Goal: Information Seeking & Learning: Learn about a topic

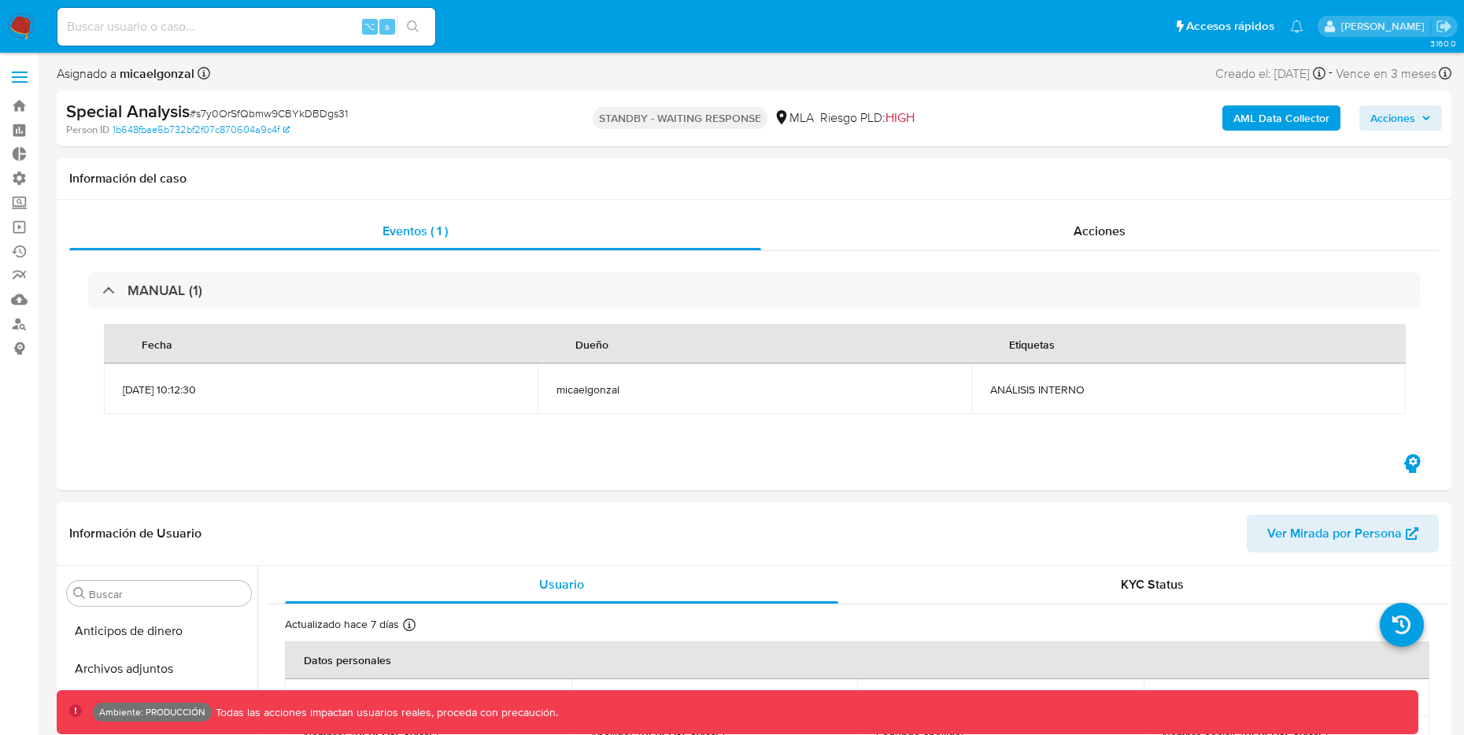
select select "10"
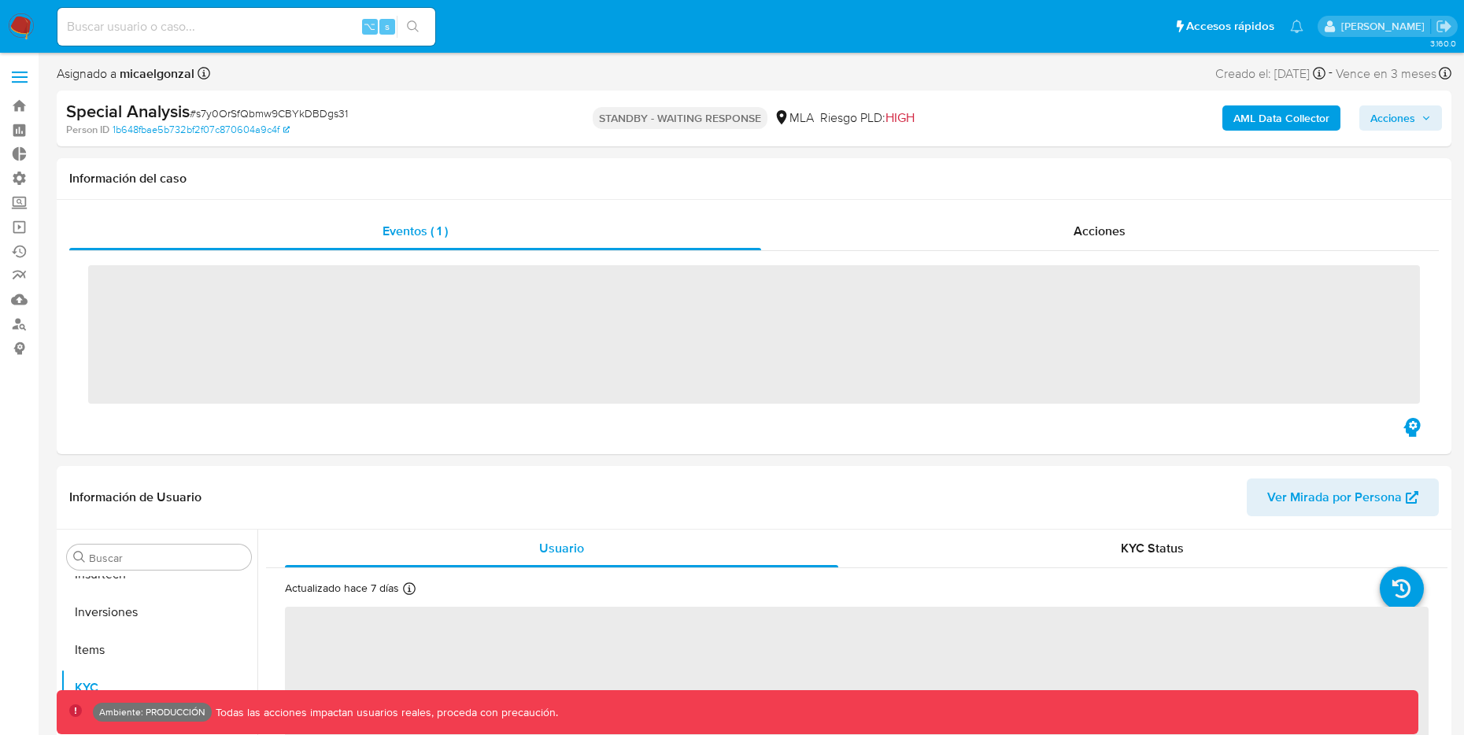
scroll to position [741, 0]
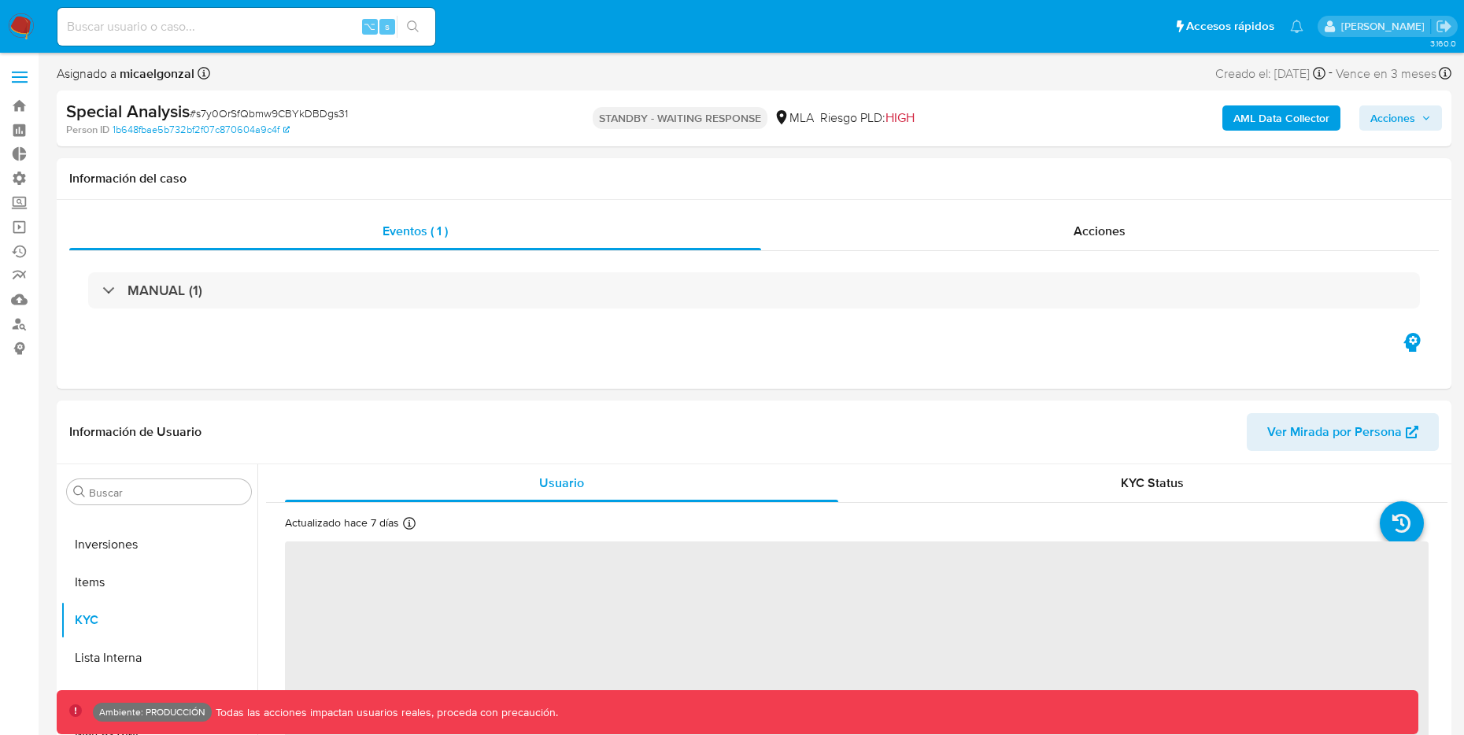
select select "10"
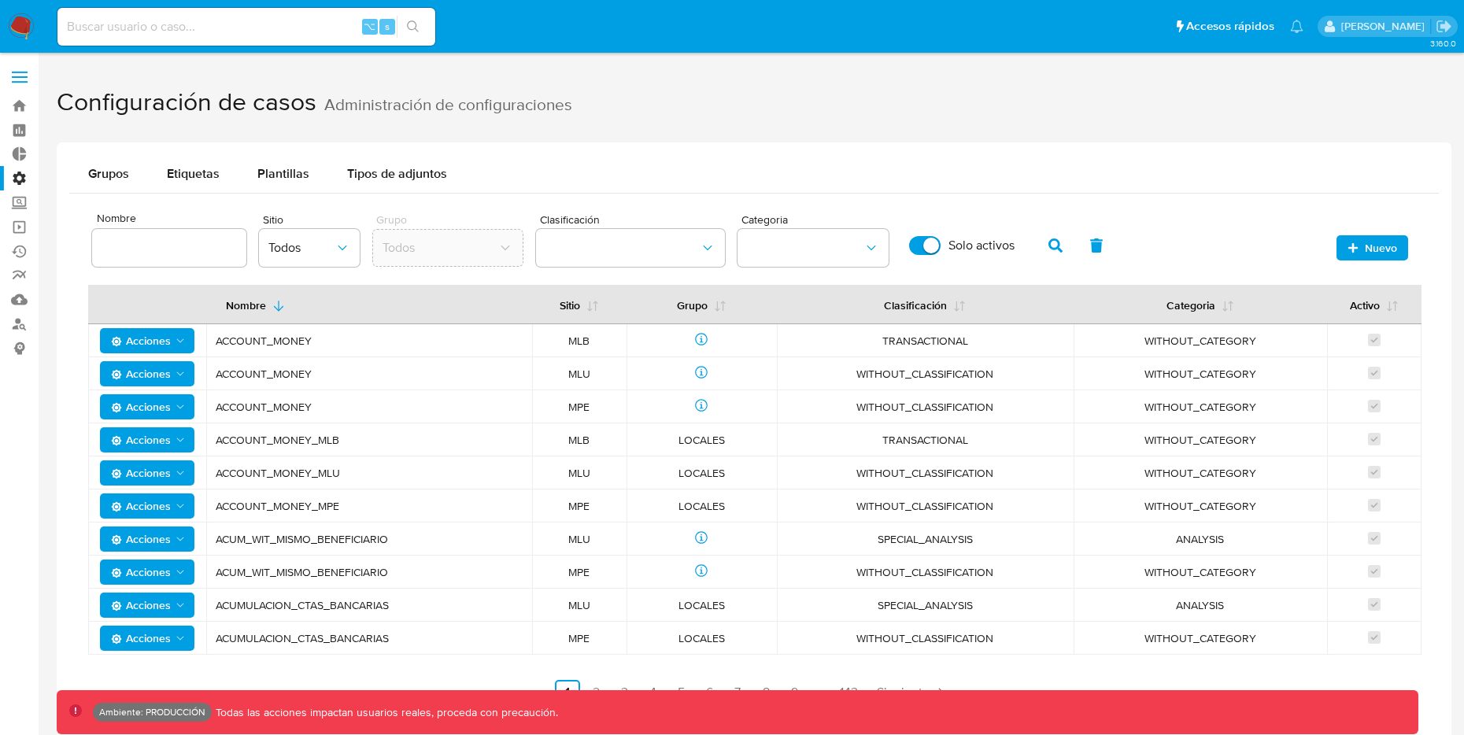
scroll to position [31, 0]
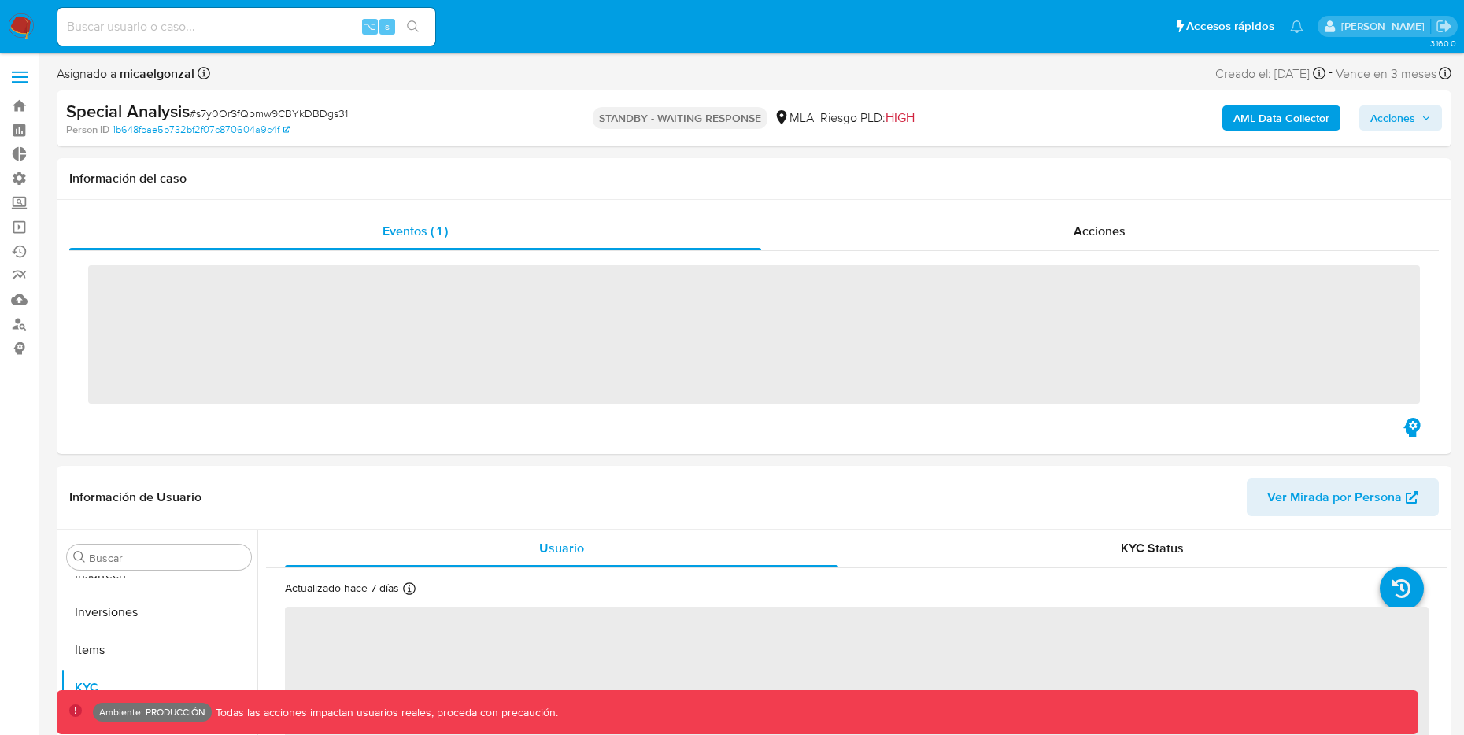
scroll to position [741, 0]
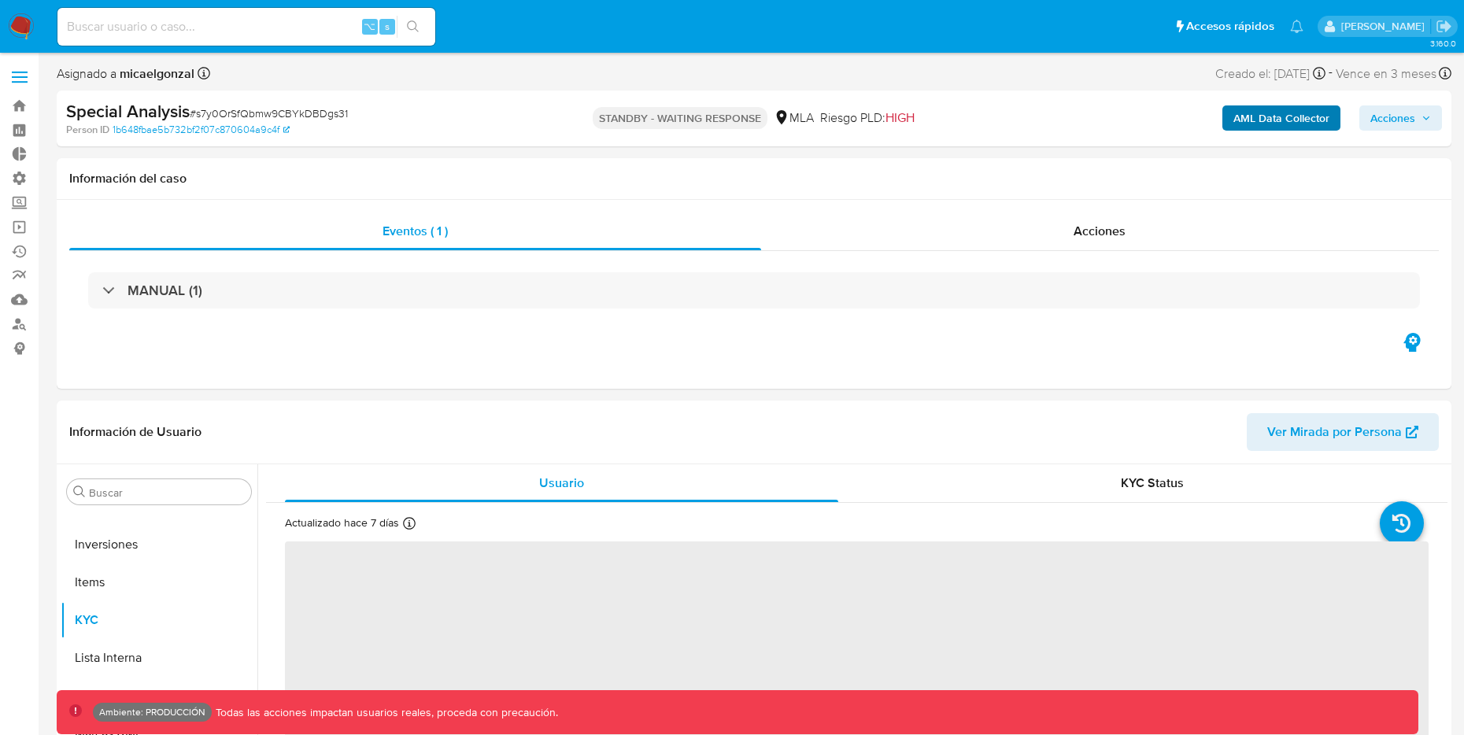
select select "10"
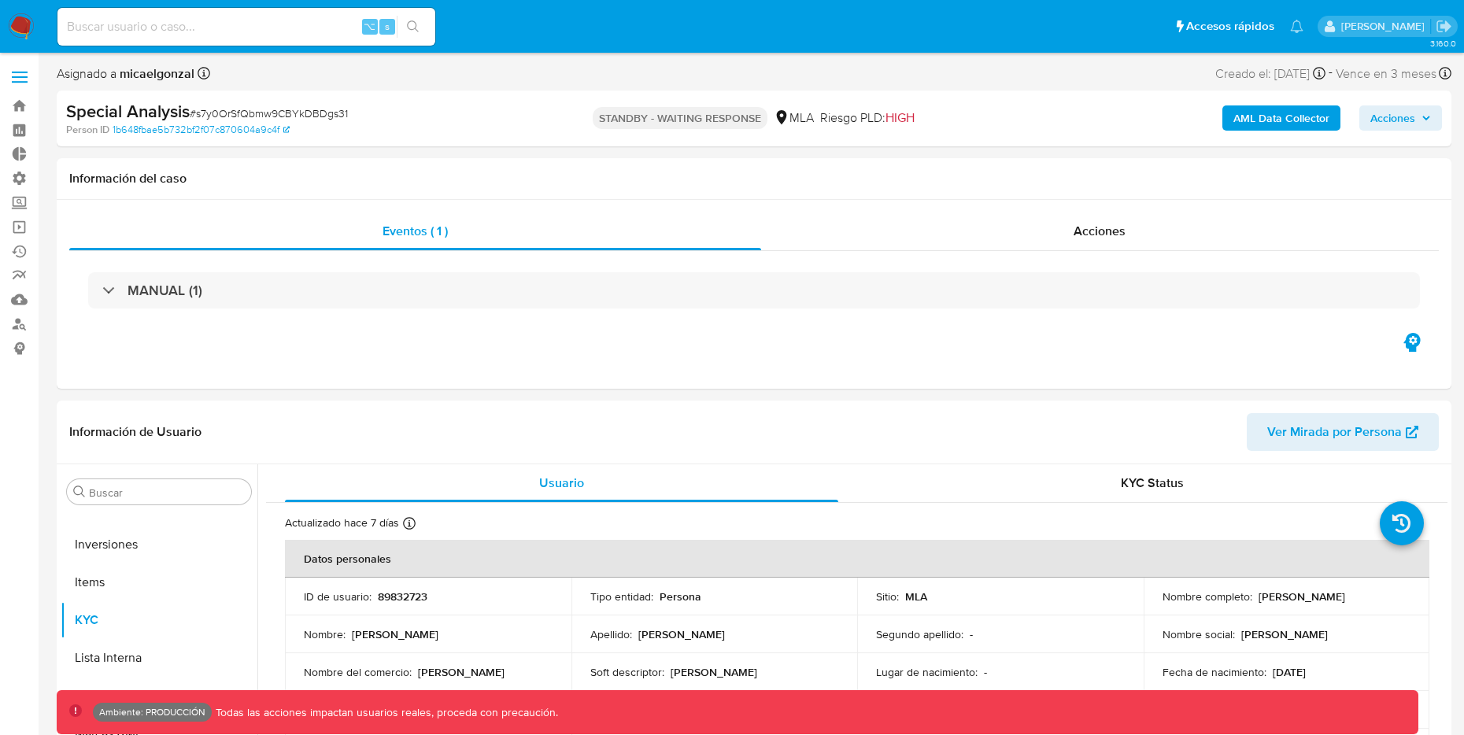
click at [1253, 123] on b "AML Data Collector" at bounding box center [1281, 117] width 96 height 25
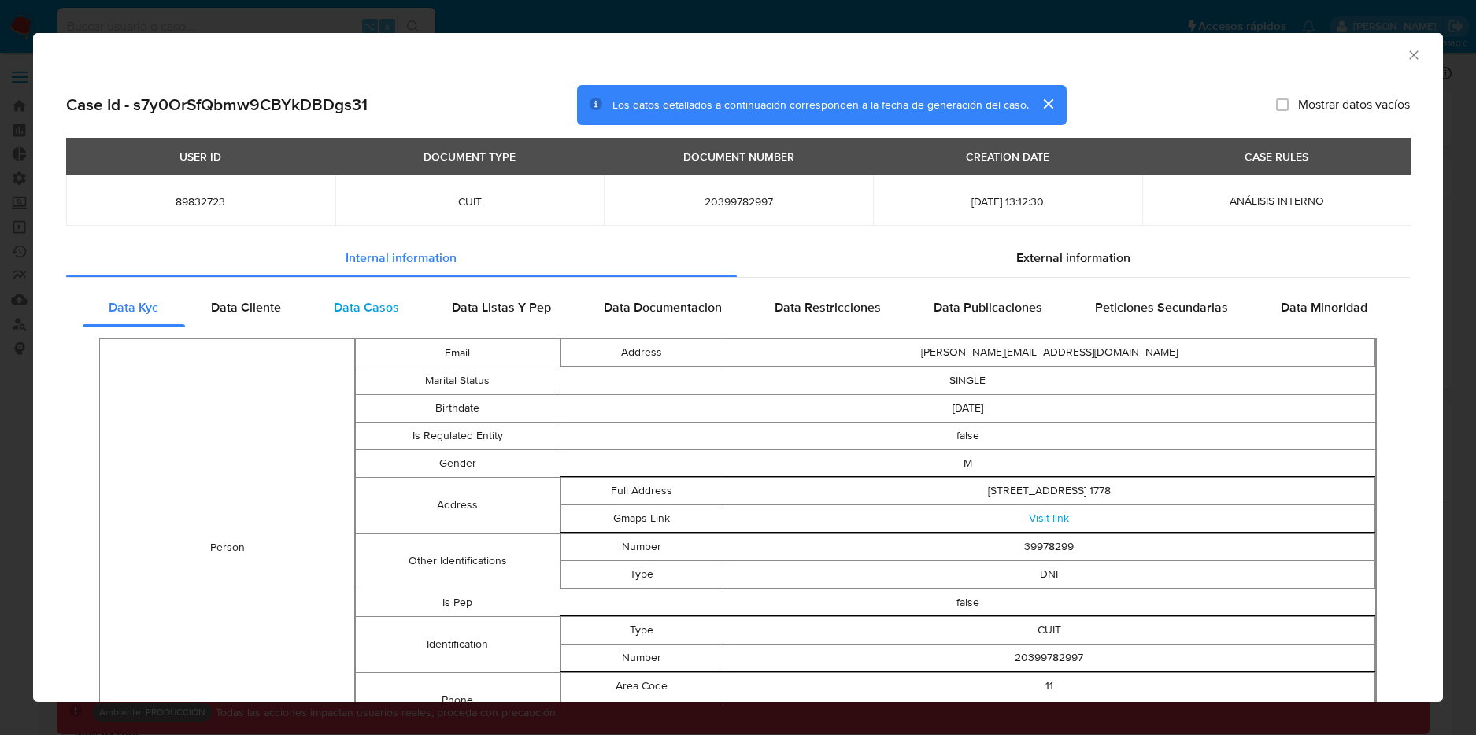
click at [359, 305] on span "Data Casos" at bounding box center [366, 307] width 65 height 18
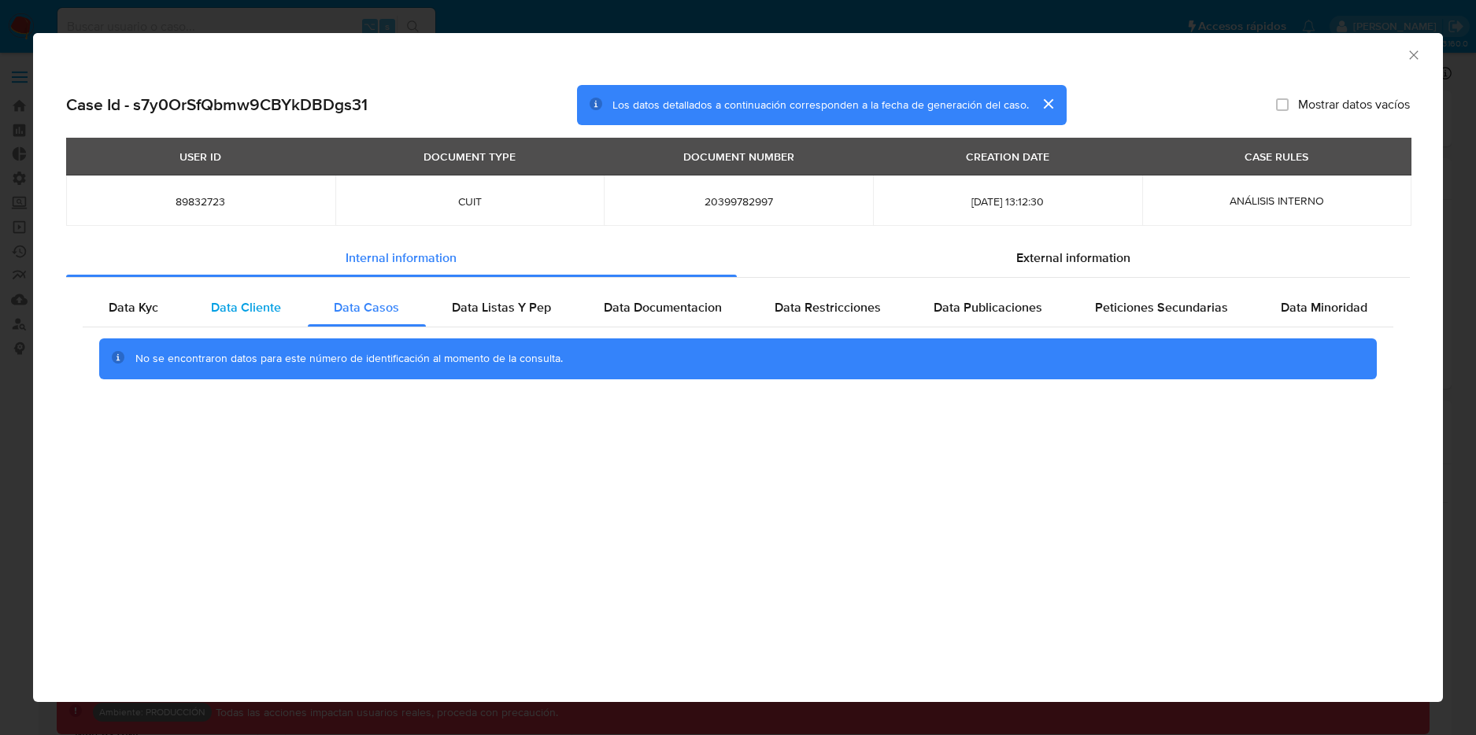
click at [250, 308] on span "Data Cliente" at bounding box center [246, 307] width 70 height 18
click at [453, 305] on span "Data Listas Y Pep" at bounding box center [501, 307] width 99 height 18
click at [664, 308] on span "Data Documentacion" at bounding box center [663, 307] width 118 height 18
click at [18, 75] on div "AML Data Collector Case Id - s7y0OrSfQbmw9CBYkDBDgs31 Los datos detallados a co…" at bounding box center [738, 367] width 1476 height 735
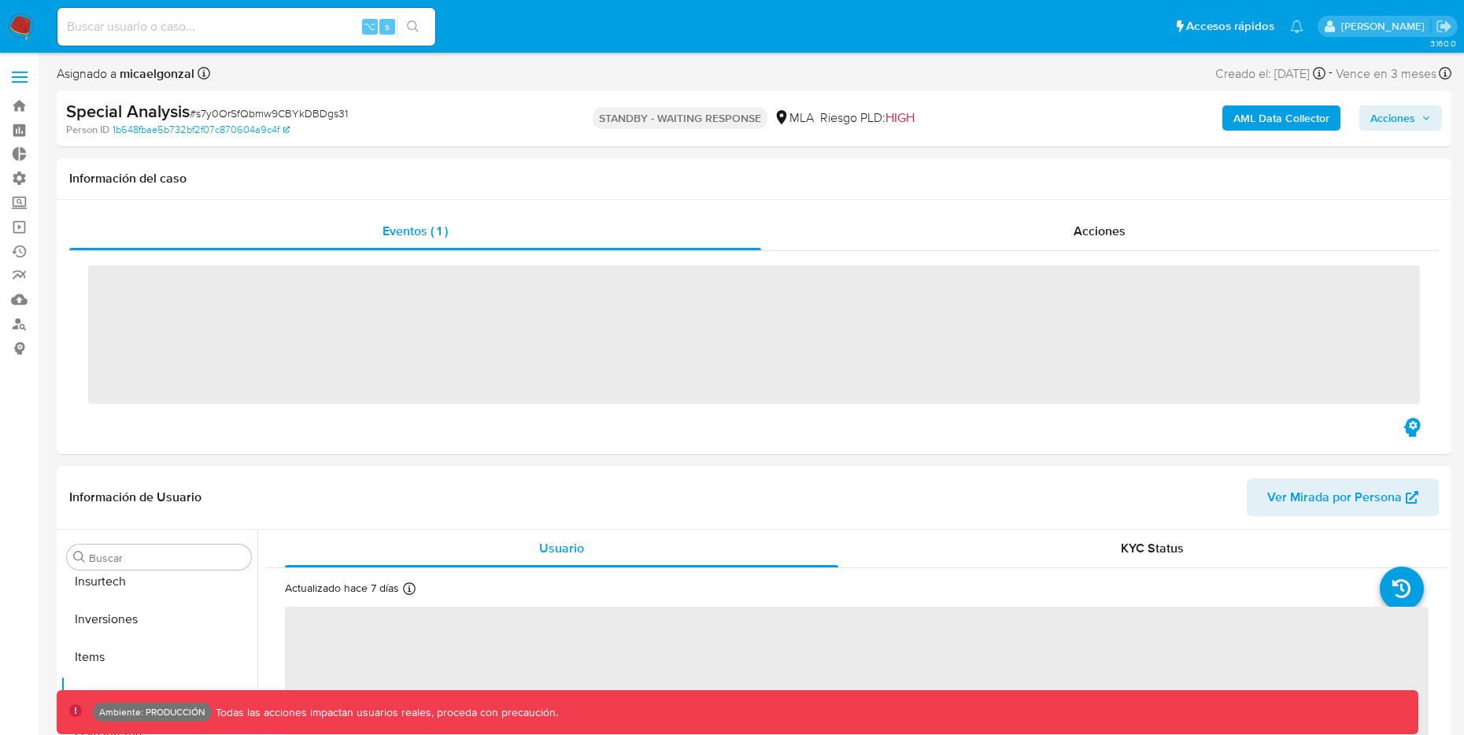
scroll to position [741, 0]
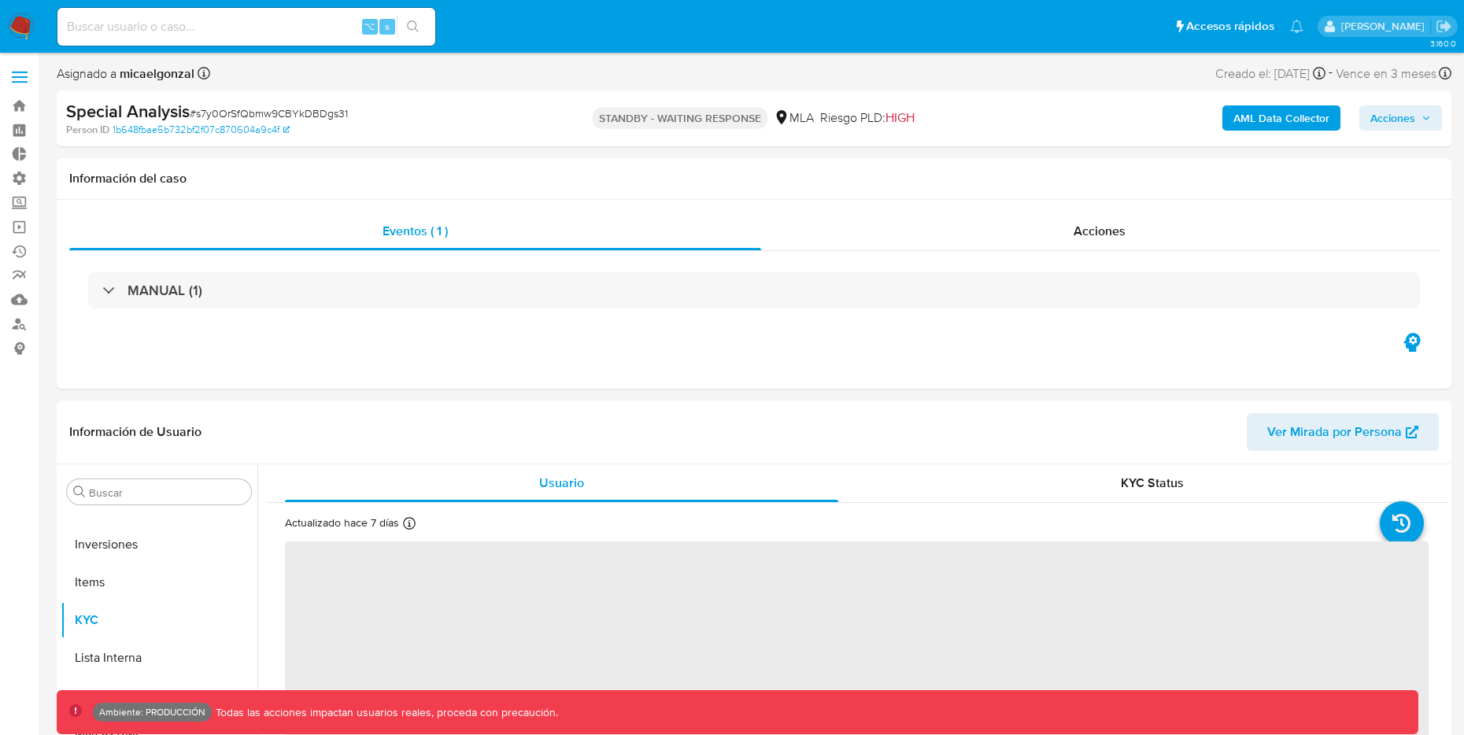
select select "10"
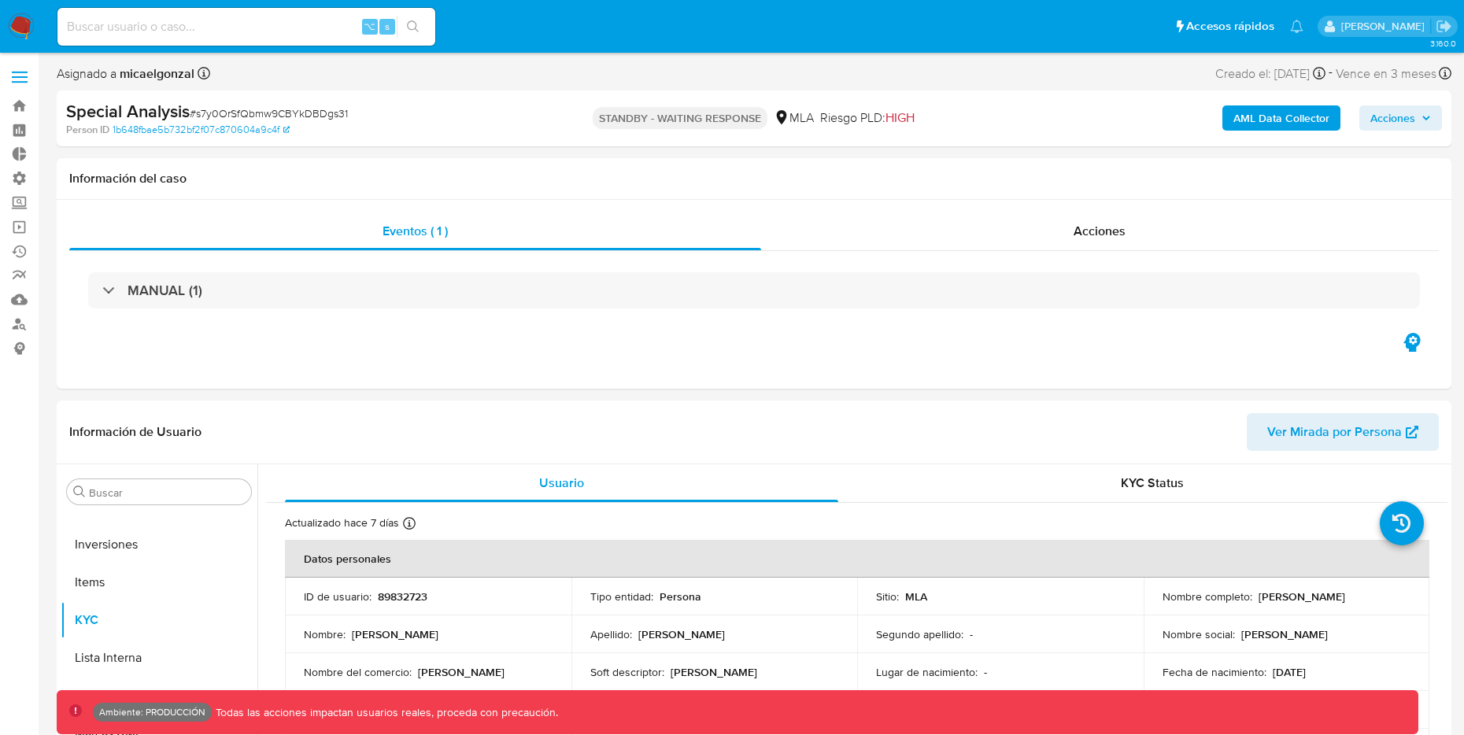
click at [1259, 119] on b "AML Data Collector" at bounding box center [1281, 117] width 96 height 25
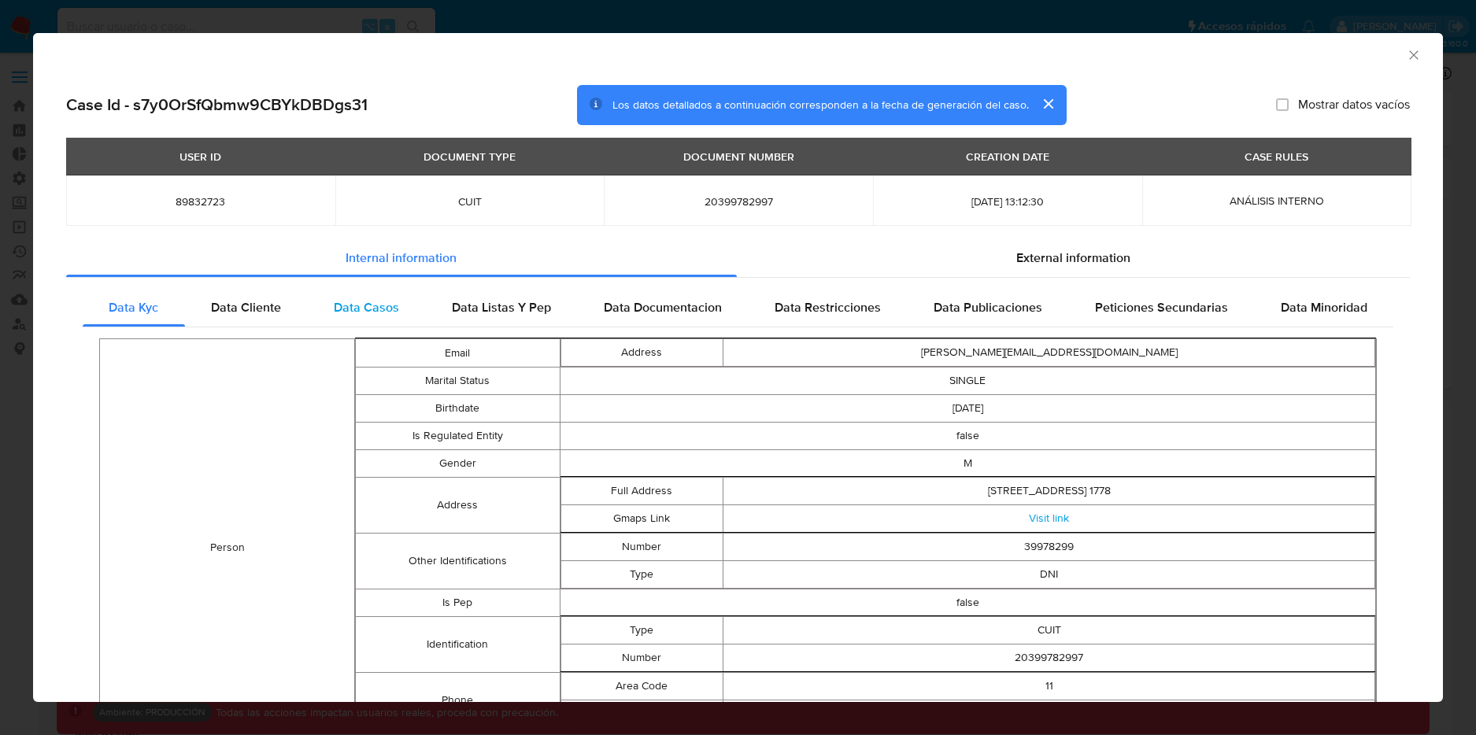
click at [389, 307] on span "Data Casos" at bounding box center [366, 307] width 65 height 18
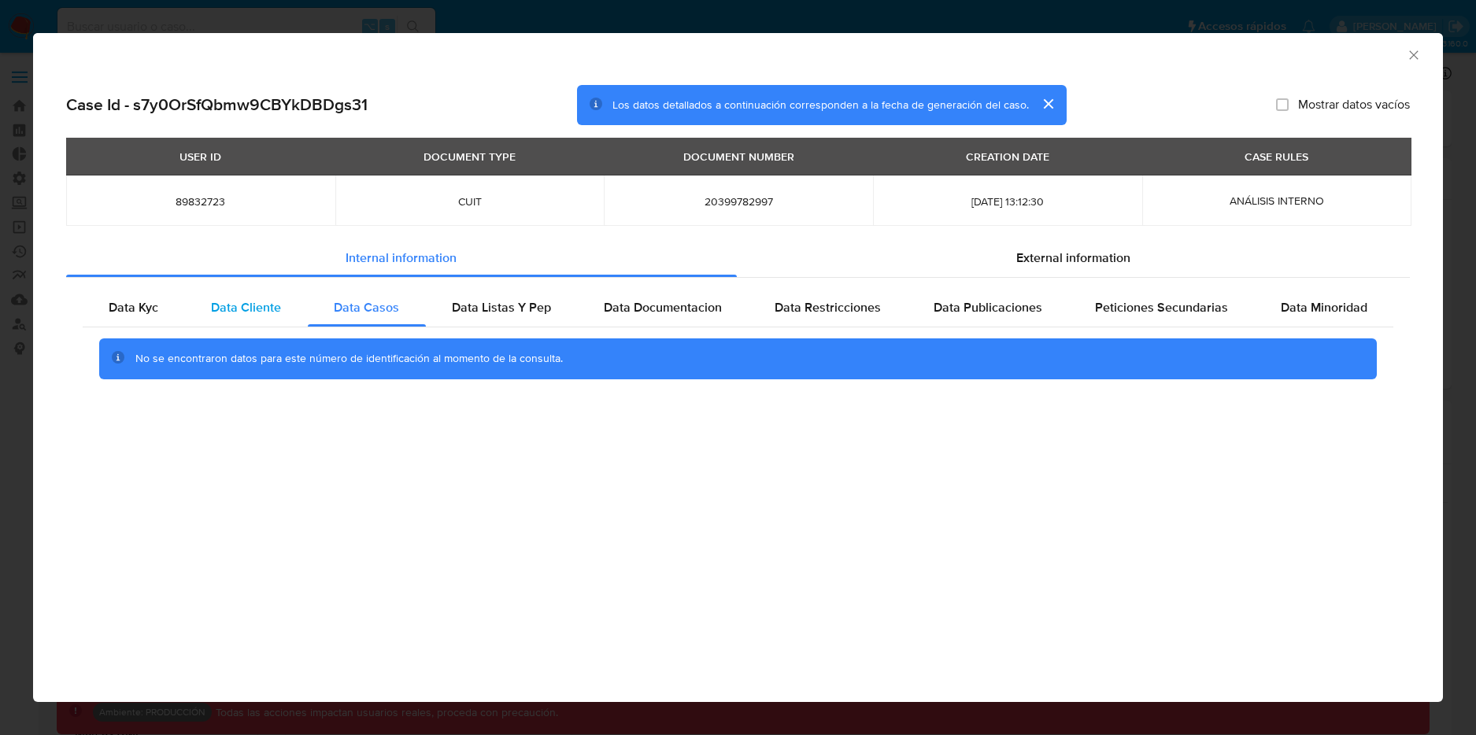
click at [265, 313] on span "Data Cliente" at bounding box center [246, 307] width 70 height 18
click at [390, 309] on span "Data Casos" at bounding box center [366, 307] width 65 height 18
click at [486, 303] on span "Data Listas Y Pep" at bounding box center [501, 307] width 99 height 18
click at [134, 46] on div "AML Data Collector" at bounding box center [725, 52] width 1362 height 17
click at [71, 8] on div "AML Data Collector Case Id - s7y0OrSfQbmw9CBYkDBDgs31 Los datos detallados a co…" at bounding box center [738, 367] width 1476 height 735
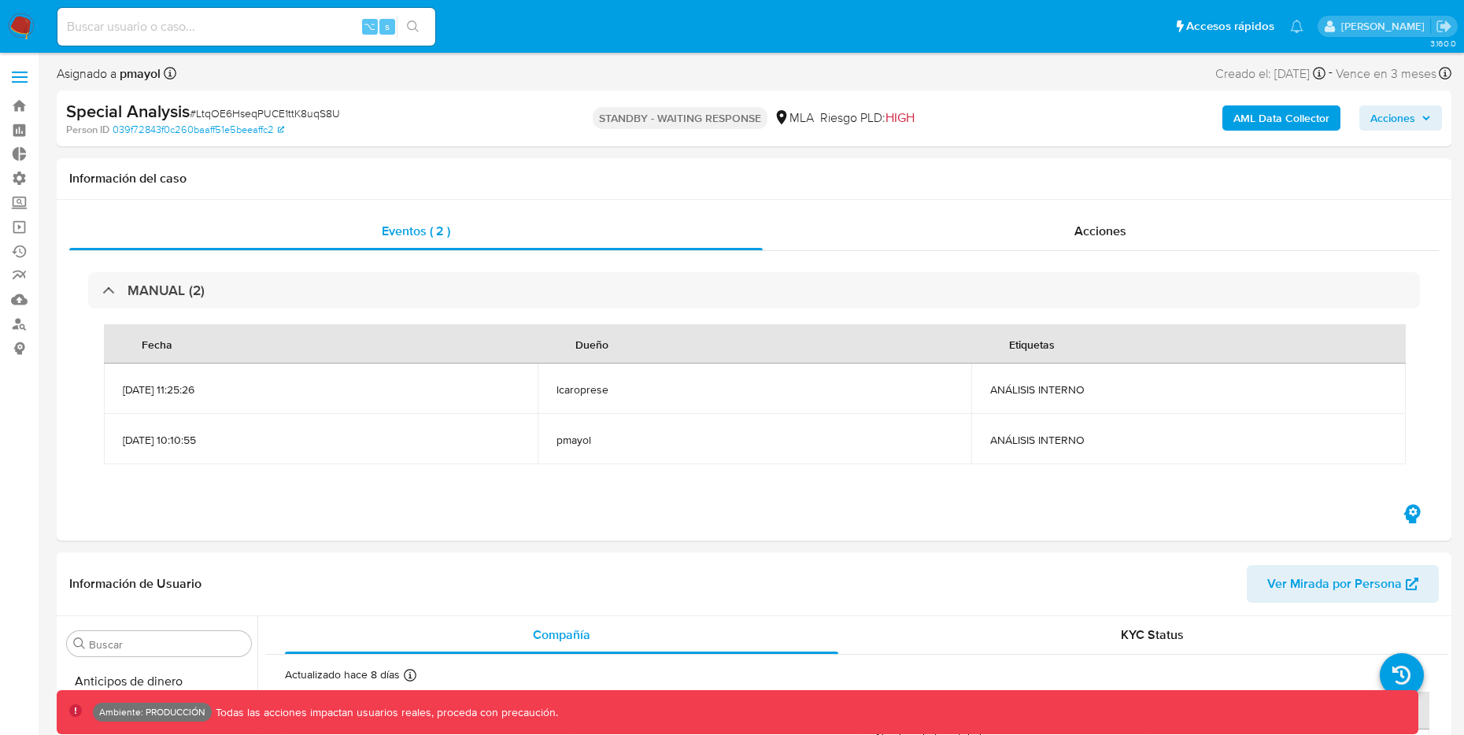
select select "10"
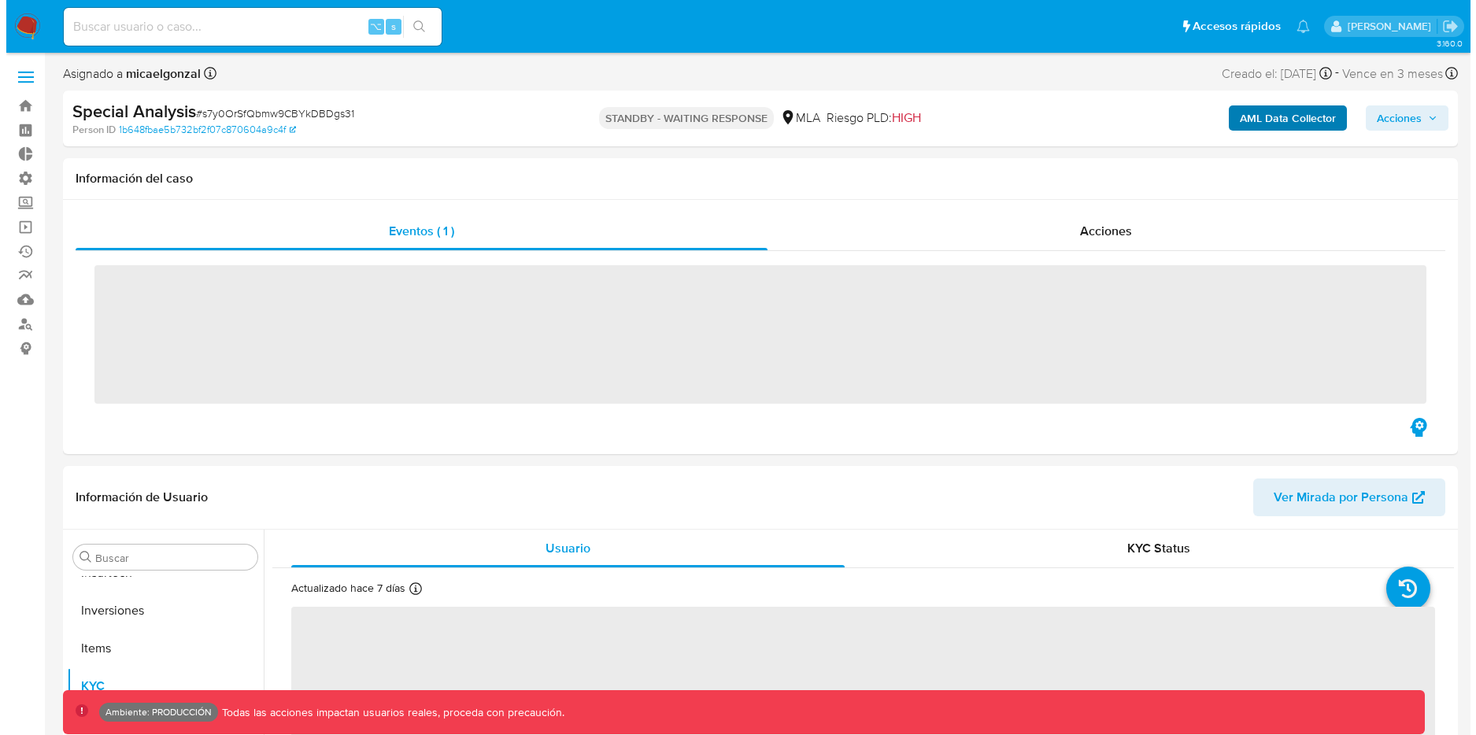
scroll to position [741, 0]
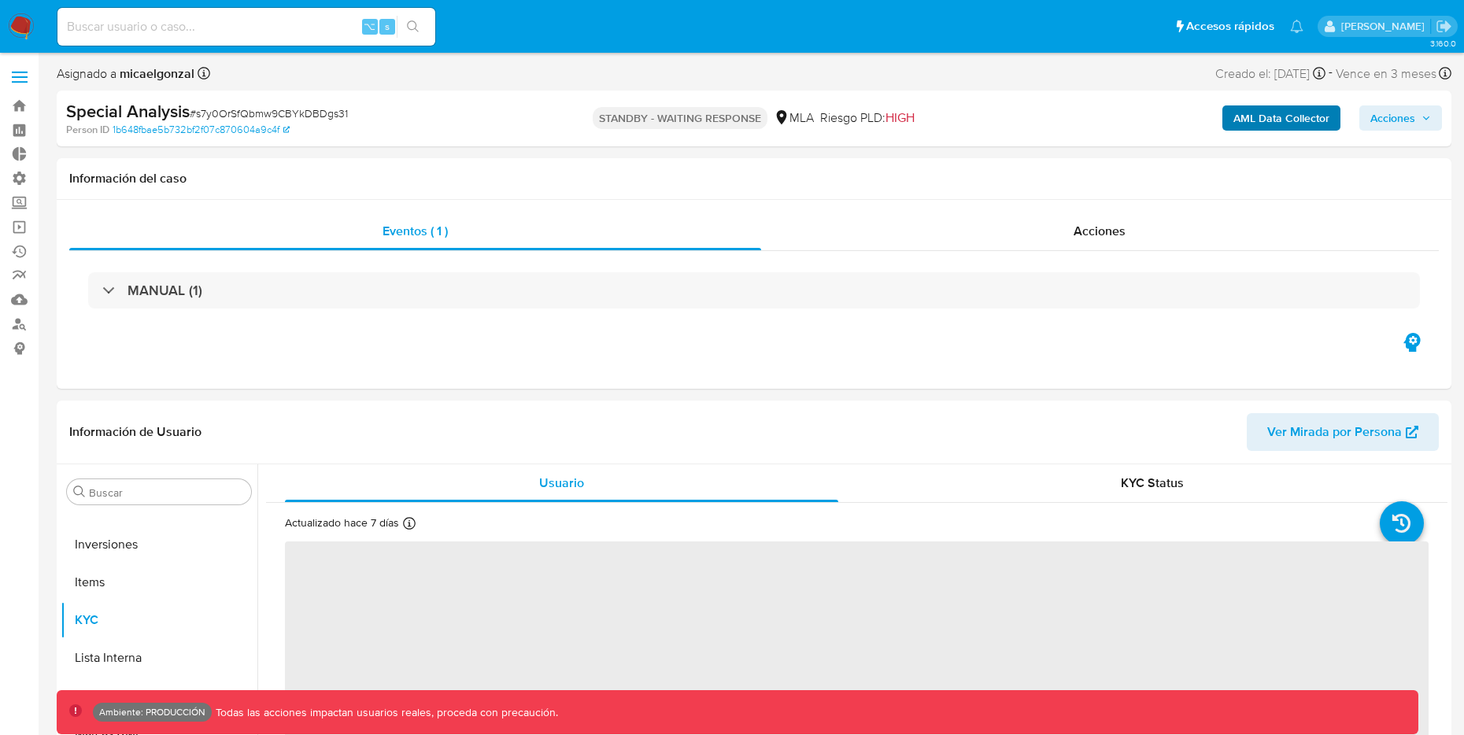
select select "10"
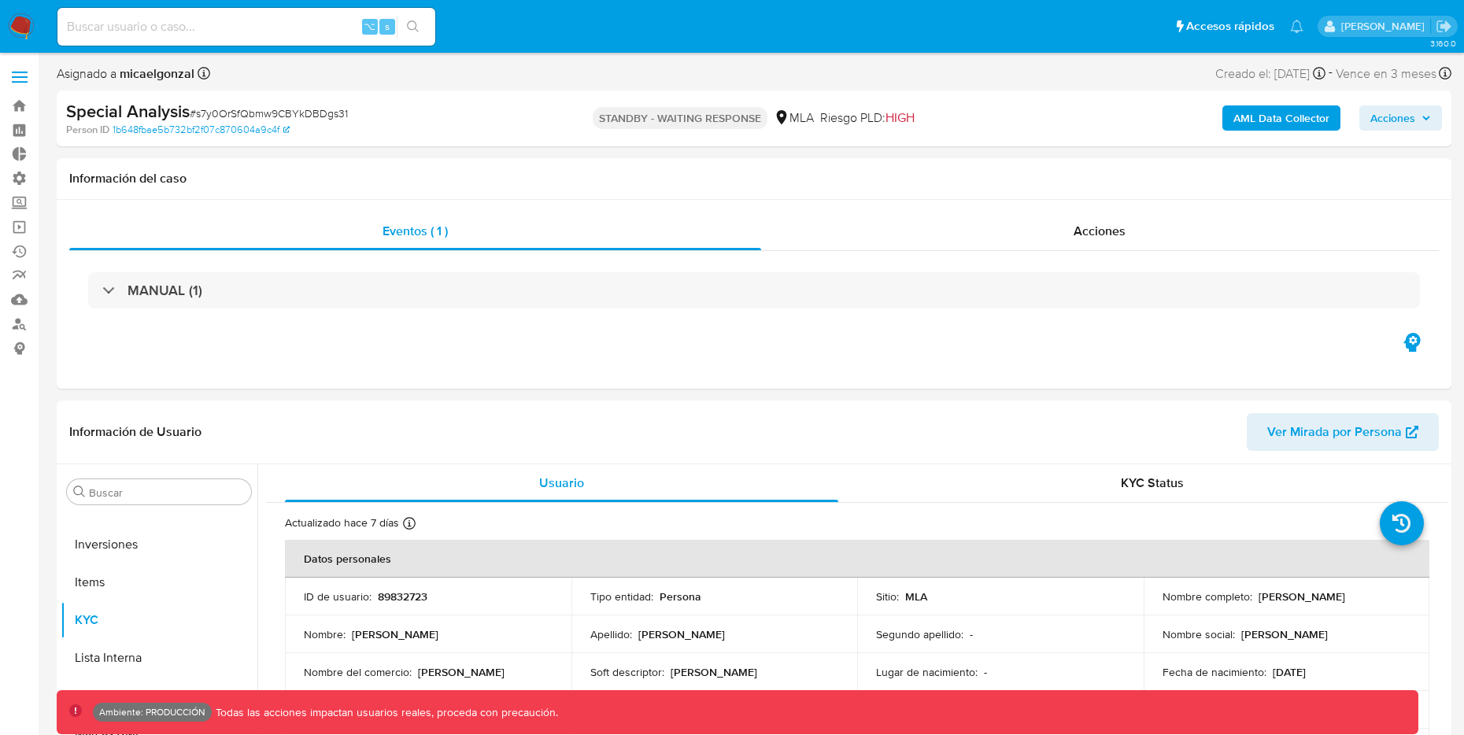
click at [1266, 119] on b "AML Data Collector" at bounding box center [1281, 117] width 96 height 25
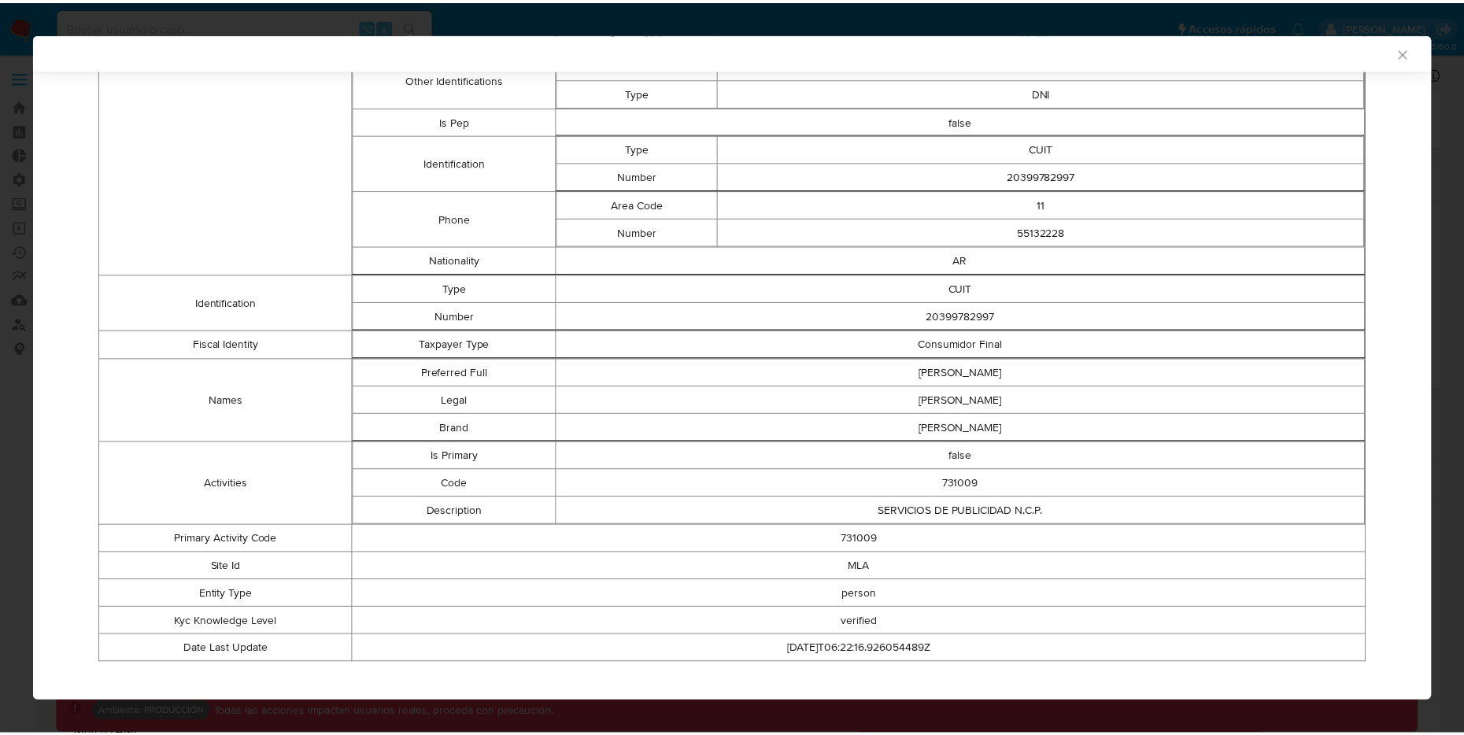
scroll to position [0, 0]
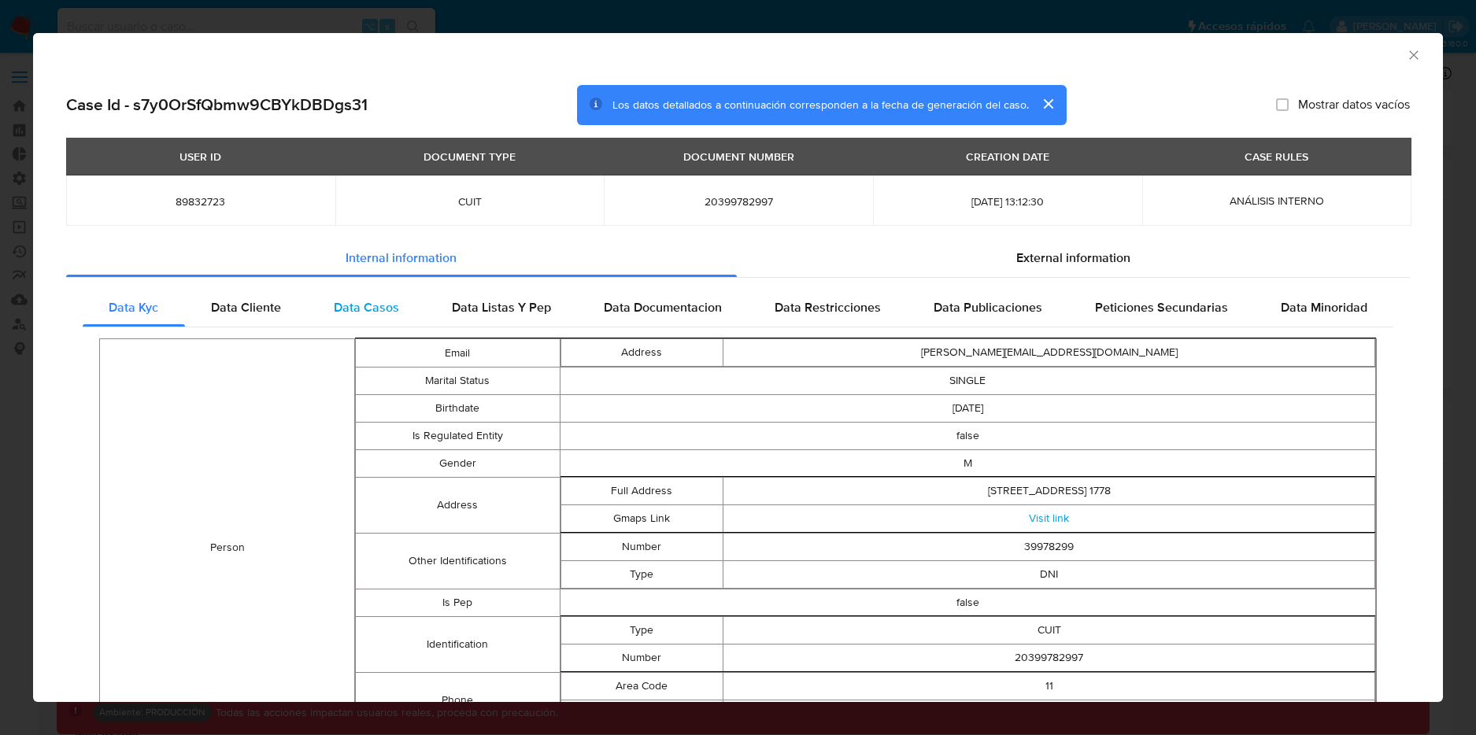
click at [364, 307] on span "Data Casos" at bounding box center [366, 307] width 65 height 18
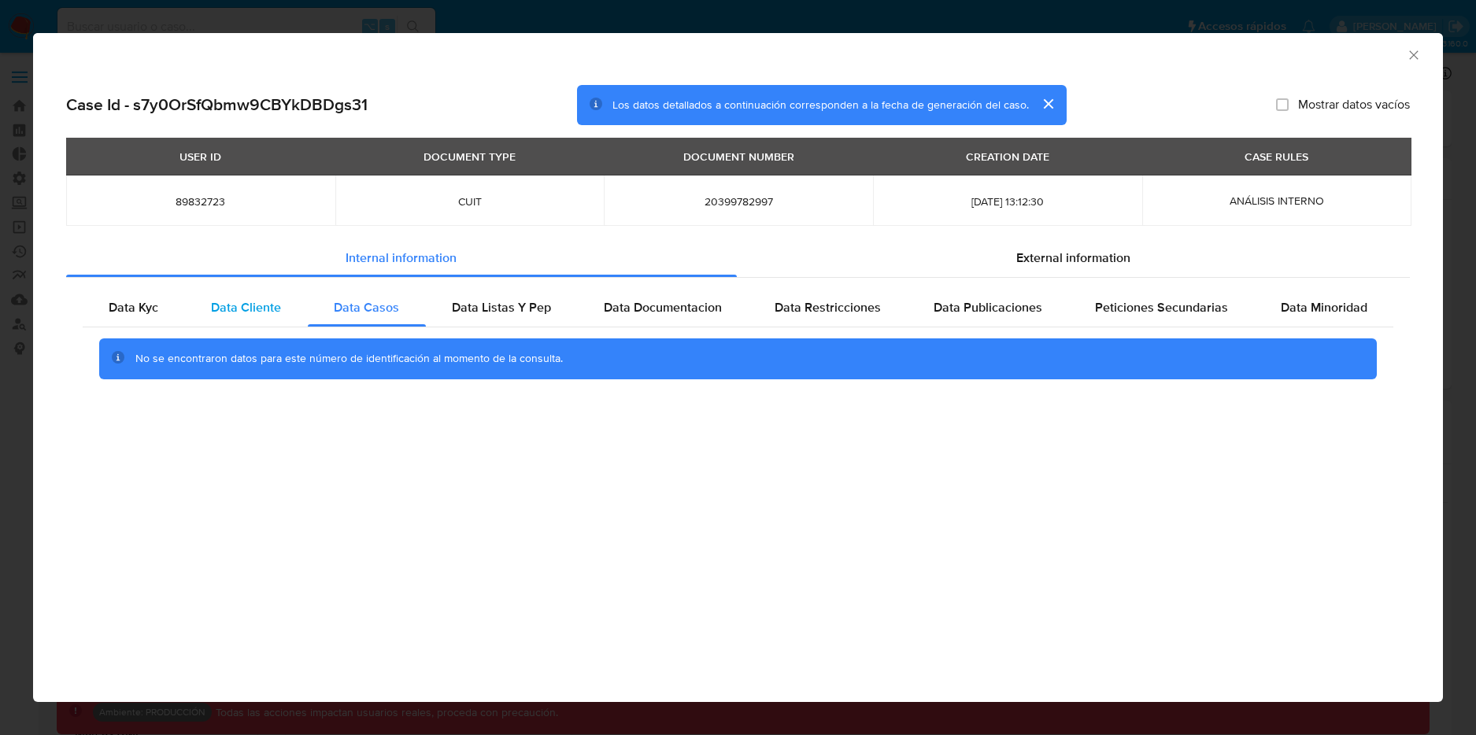
click at [280, 309] on span "Data Cliente" at bounding box center [246, 307] width 70 height 18
click at [488, 311] on span "Data Listas Y Pep" at bounding box center [501, 307] width 99 height 18
click at [1049, 102] on button "cerrar" at bounding box center [1048, 104] width 38 height 38
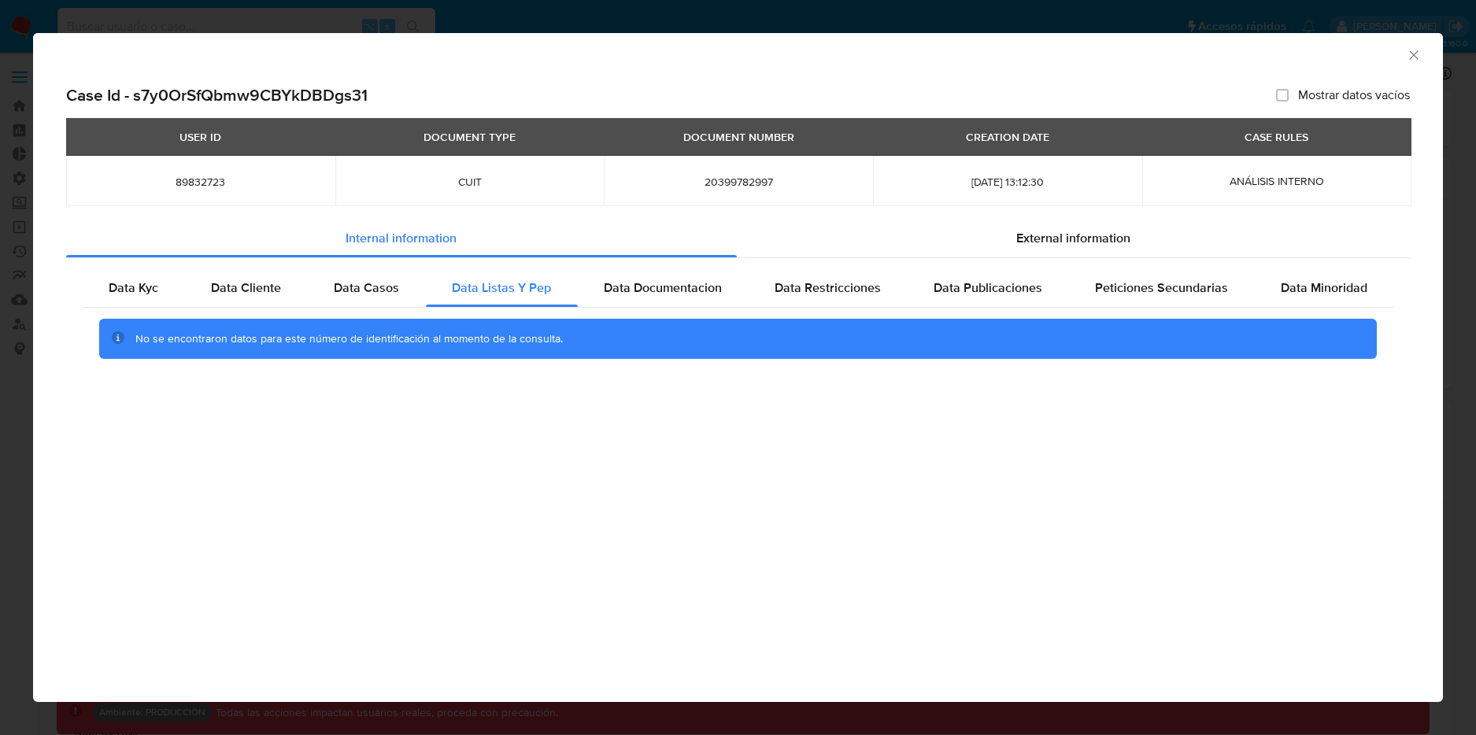
click at [1405, 46] on div "AML Data Collector" at bounding box center [725, 52] width 1362 height 17
click at [1410, 54] on icon "Cerrar ventana" at bounding box center [1414, 55] width 16 height 16
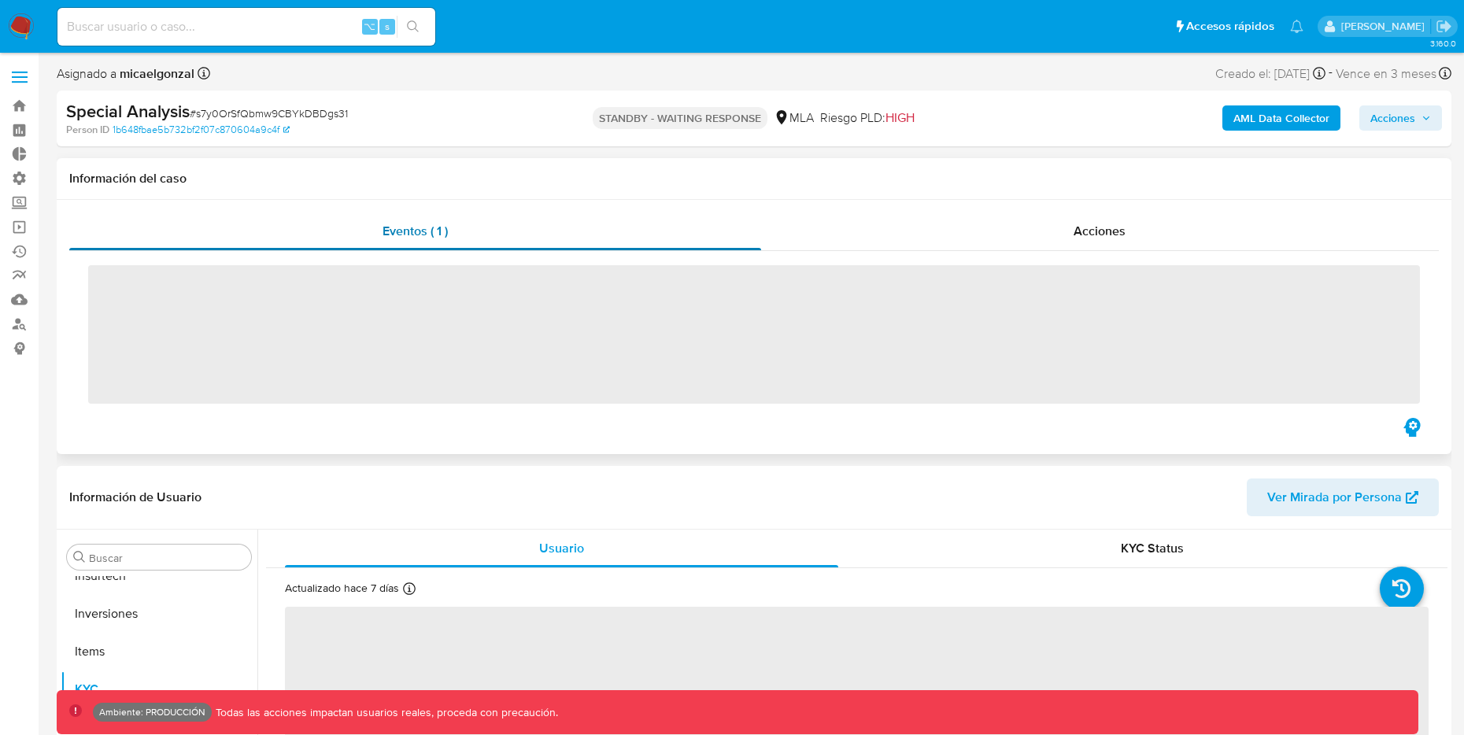
scroll to position [741, 0]
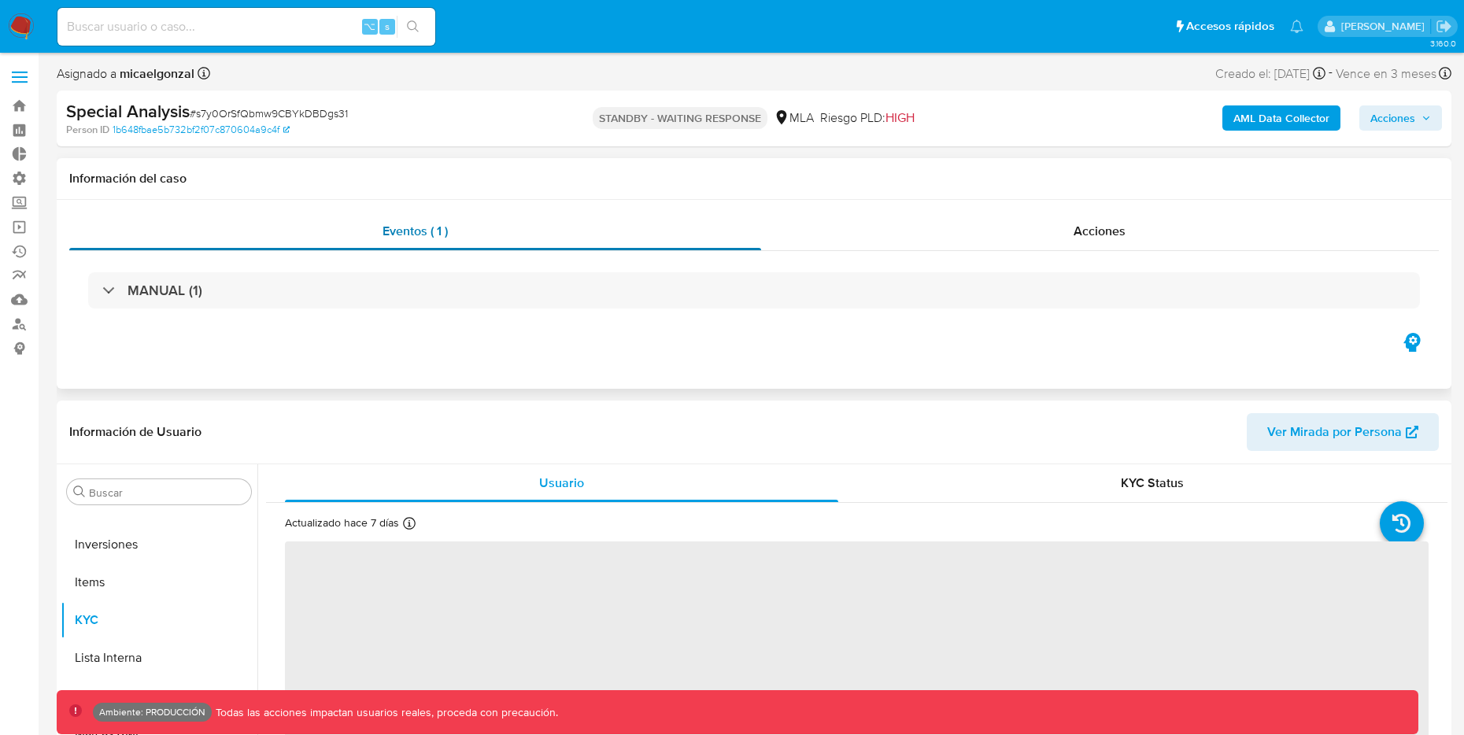
select select "10"
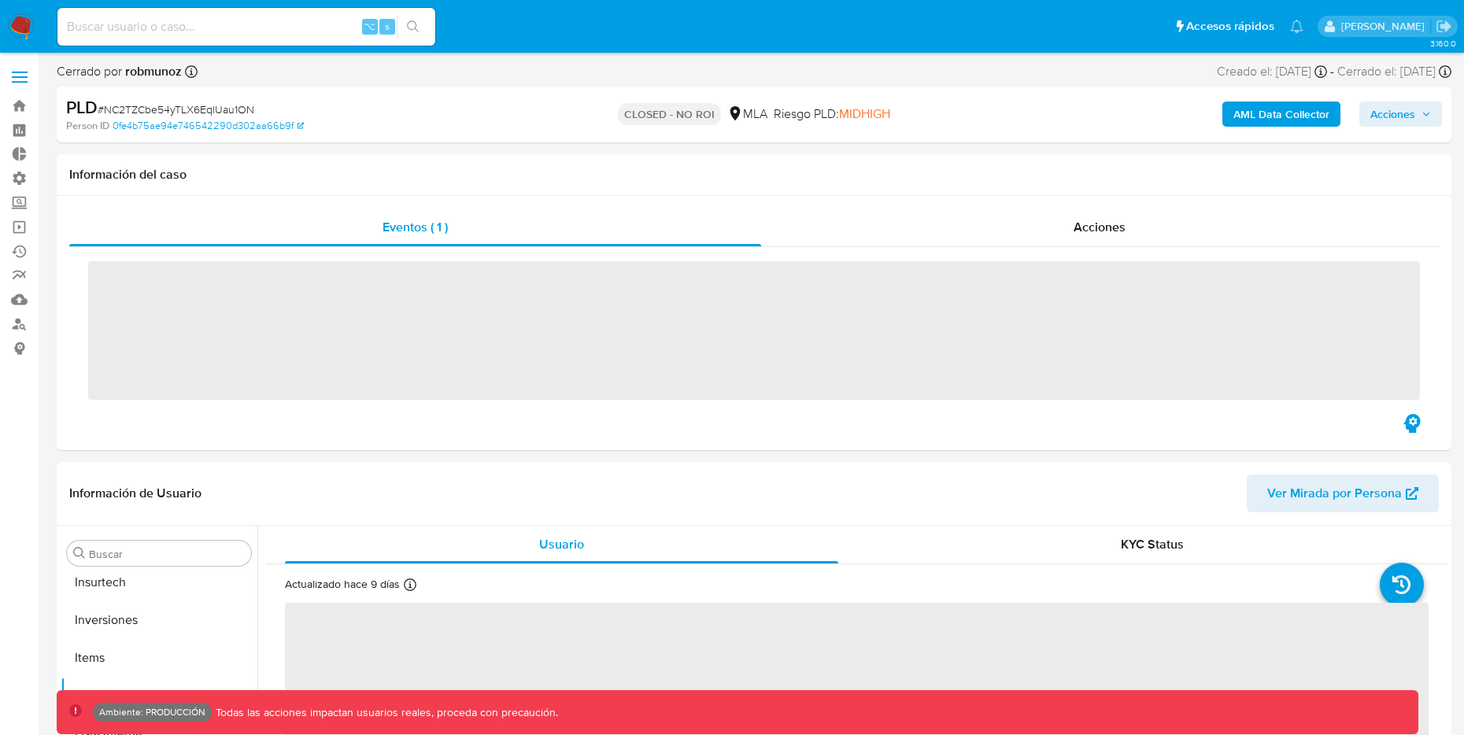
scroll to position [741, 0]
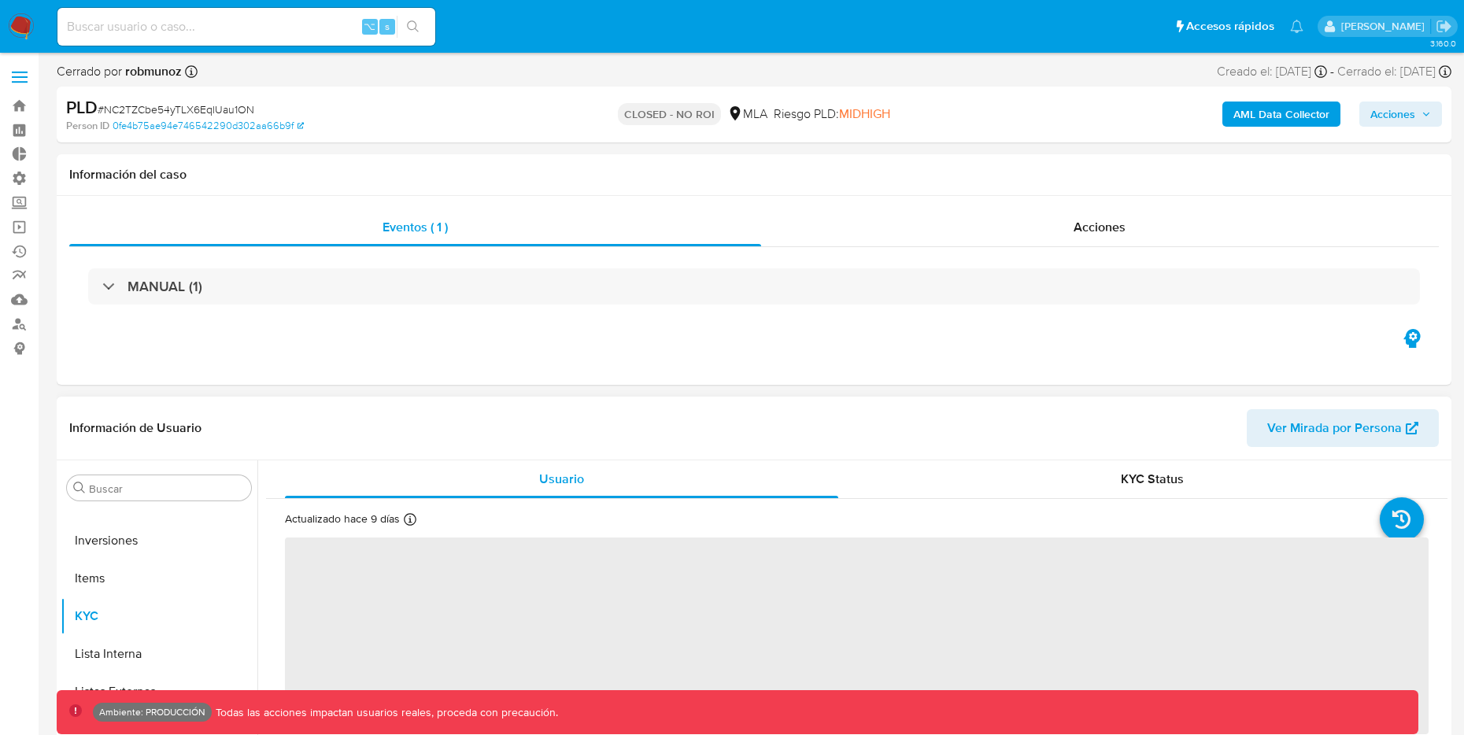
select select "10"
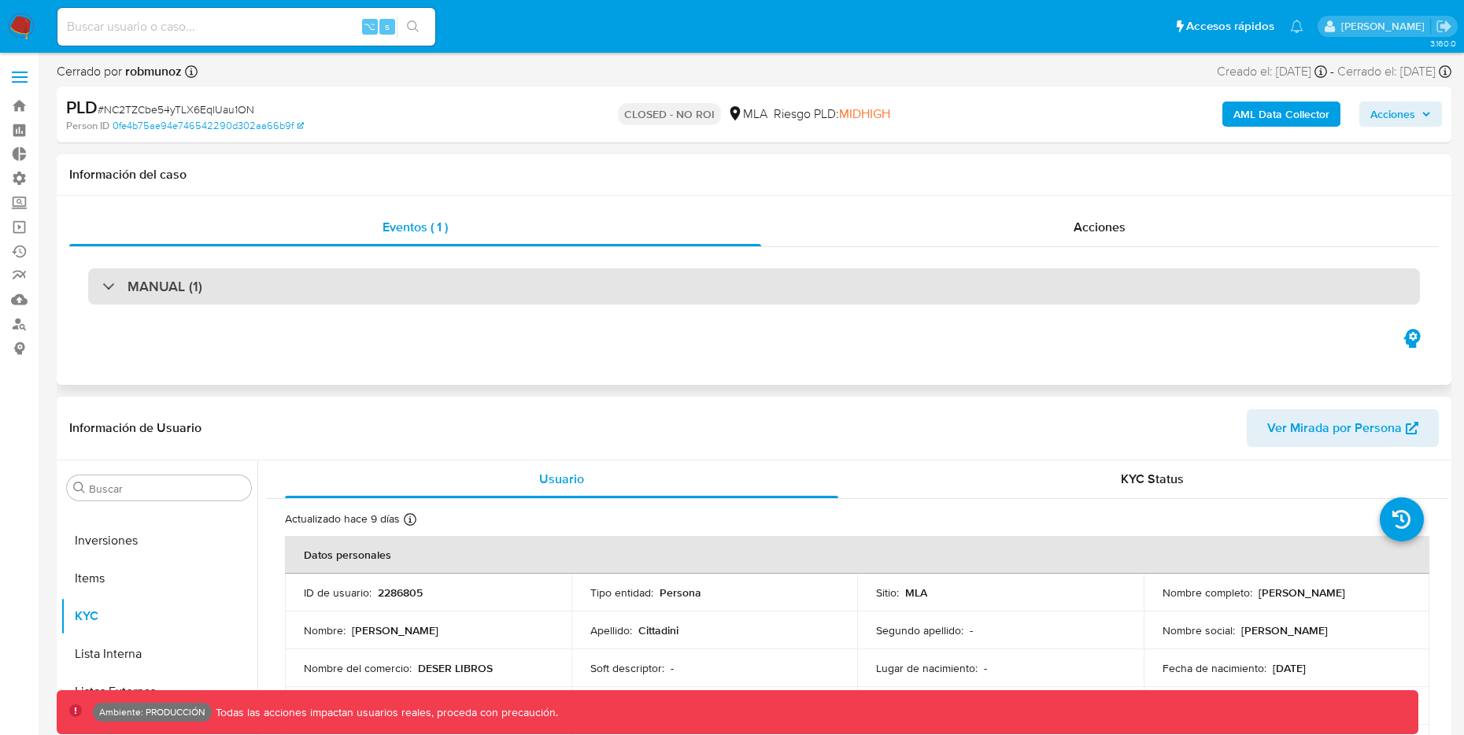
click at [114, 288] on div "MANUAL (1)" at bounding box center [152, 286] width 100 height 17
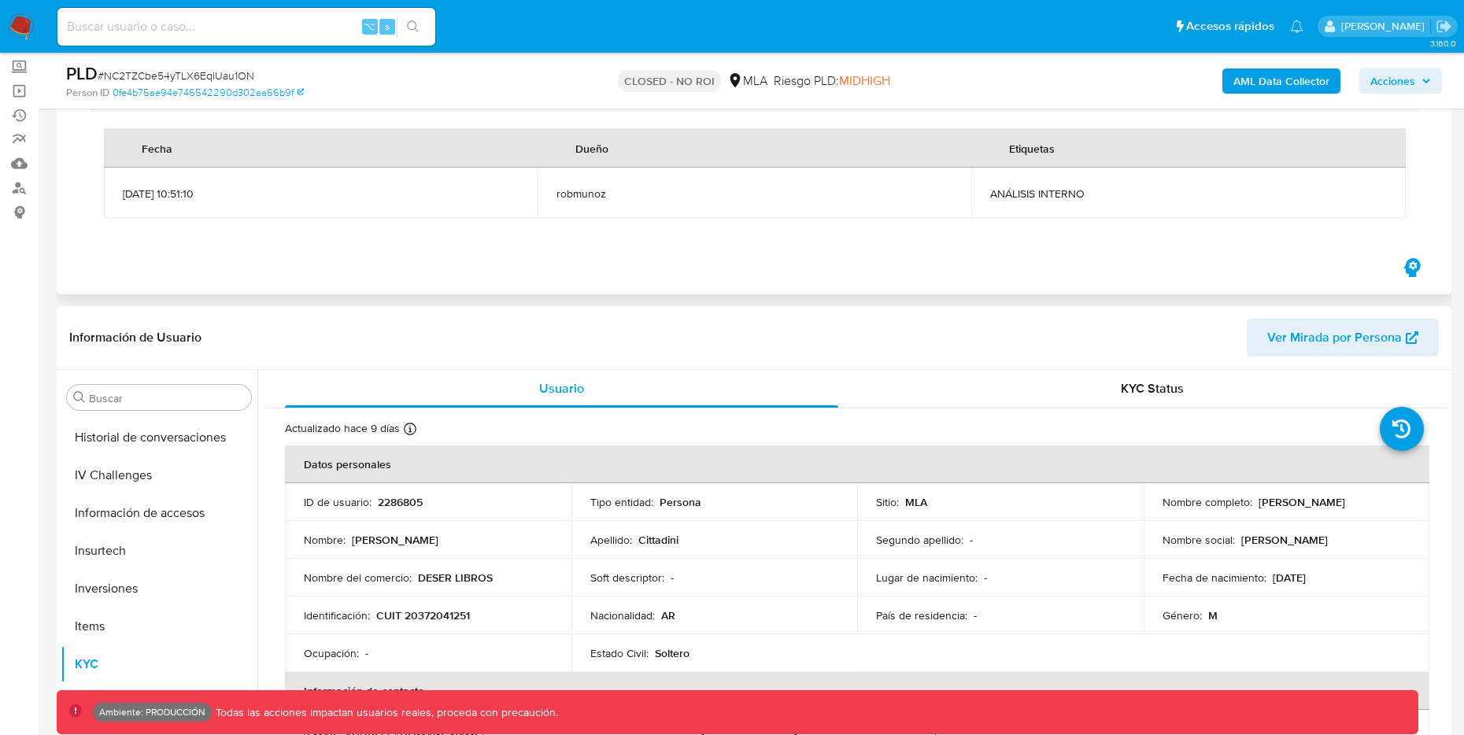
scroll to position [0, 0]
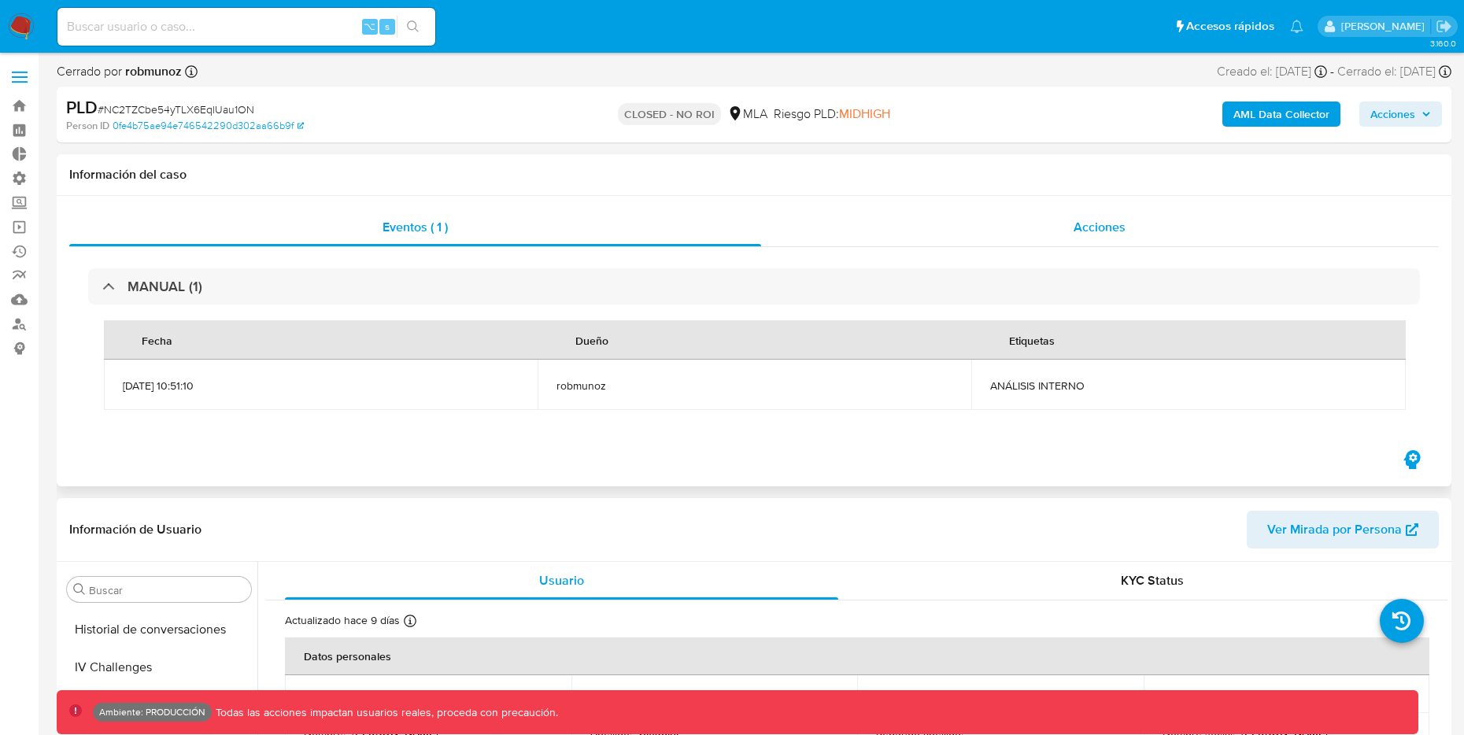
click at [1117, 233] on span "Acciones" at bounding box center [1100, 227] width 52 height 18
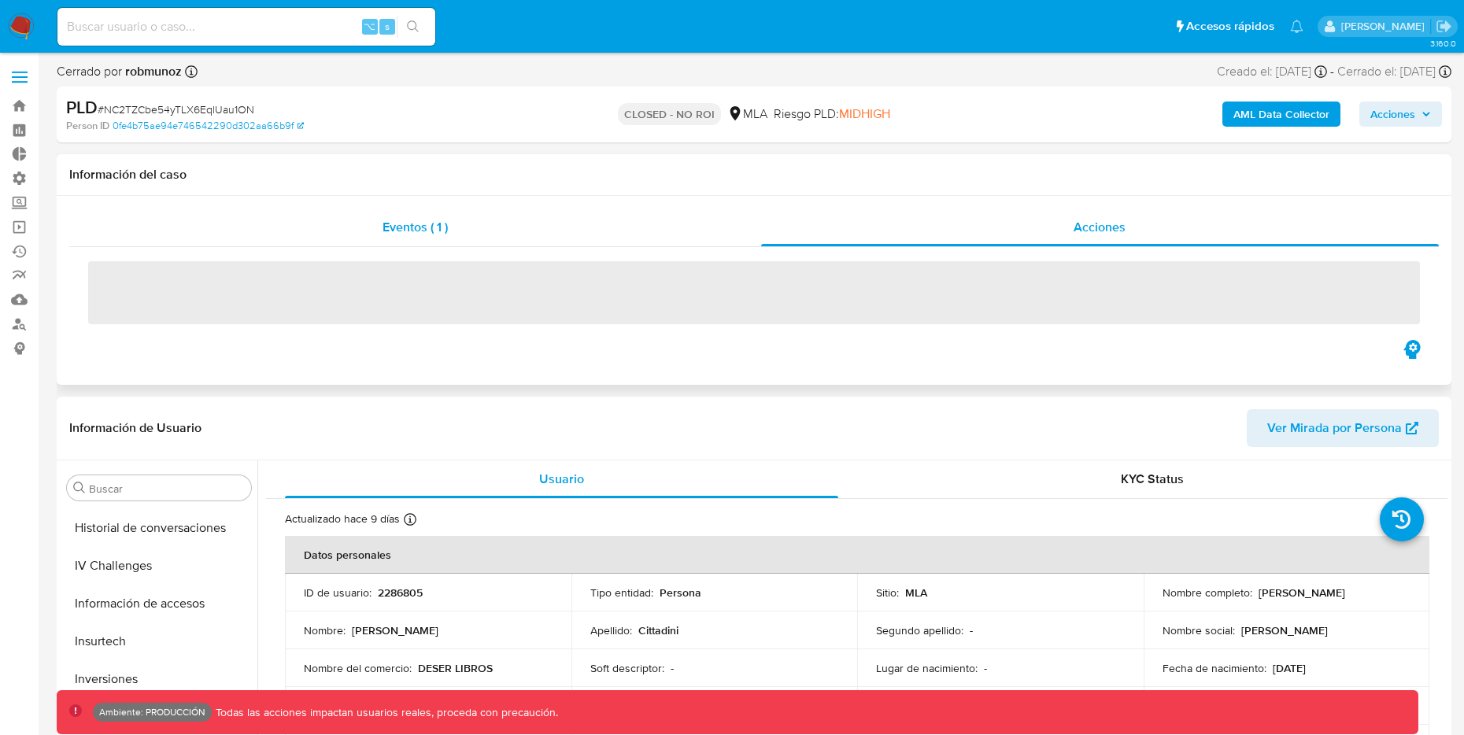
click at [434, 226] on span "Eventos ( 1 )" at bounding box center [415, 227] width 65 height 18
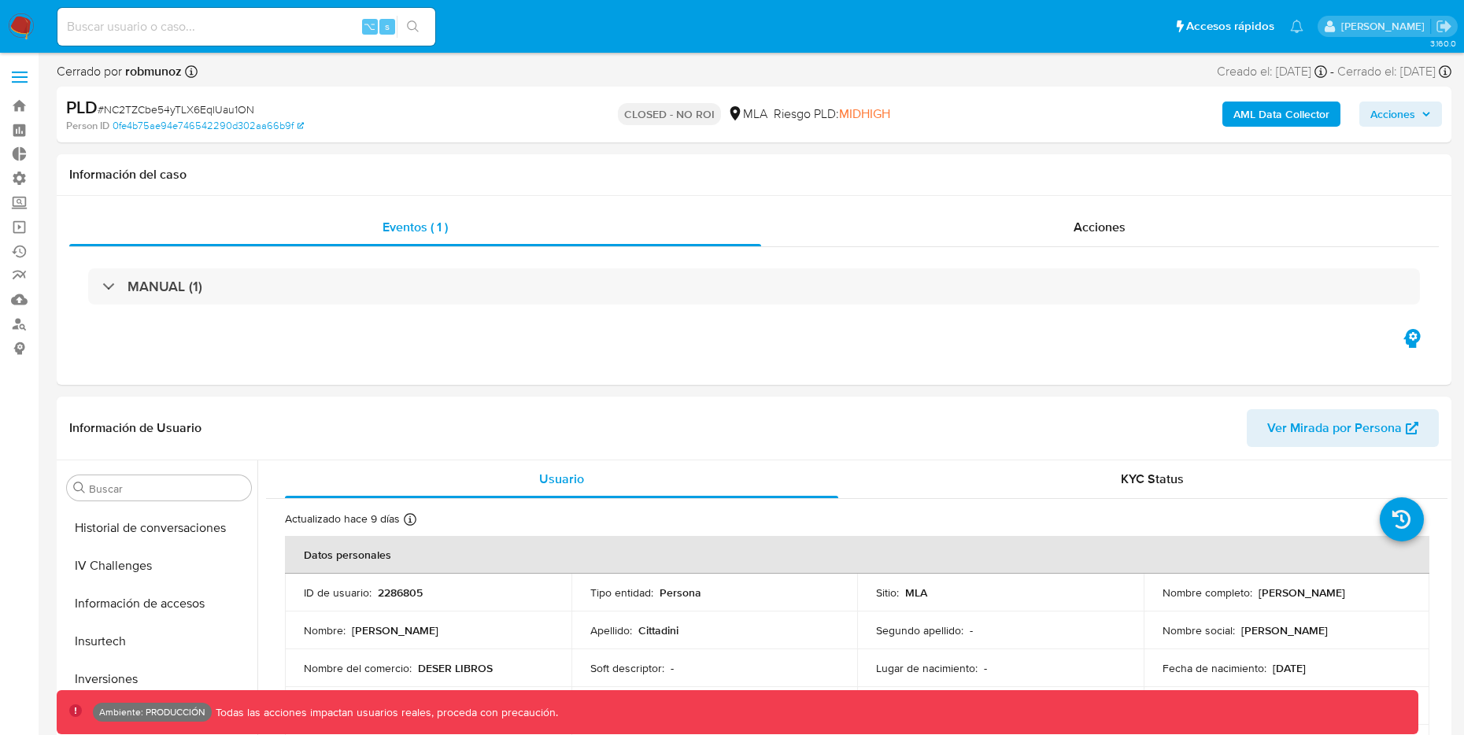
click at [1263, 116] on b "AML Data Collector" at bounding box center [1281, 114] width 96 height 25
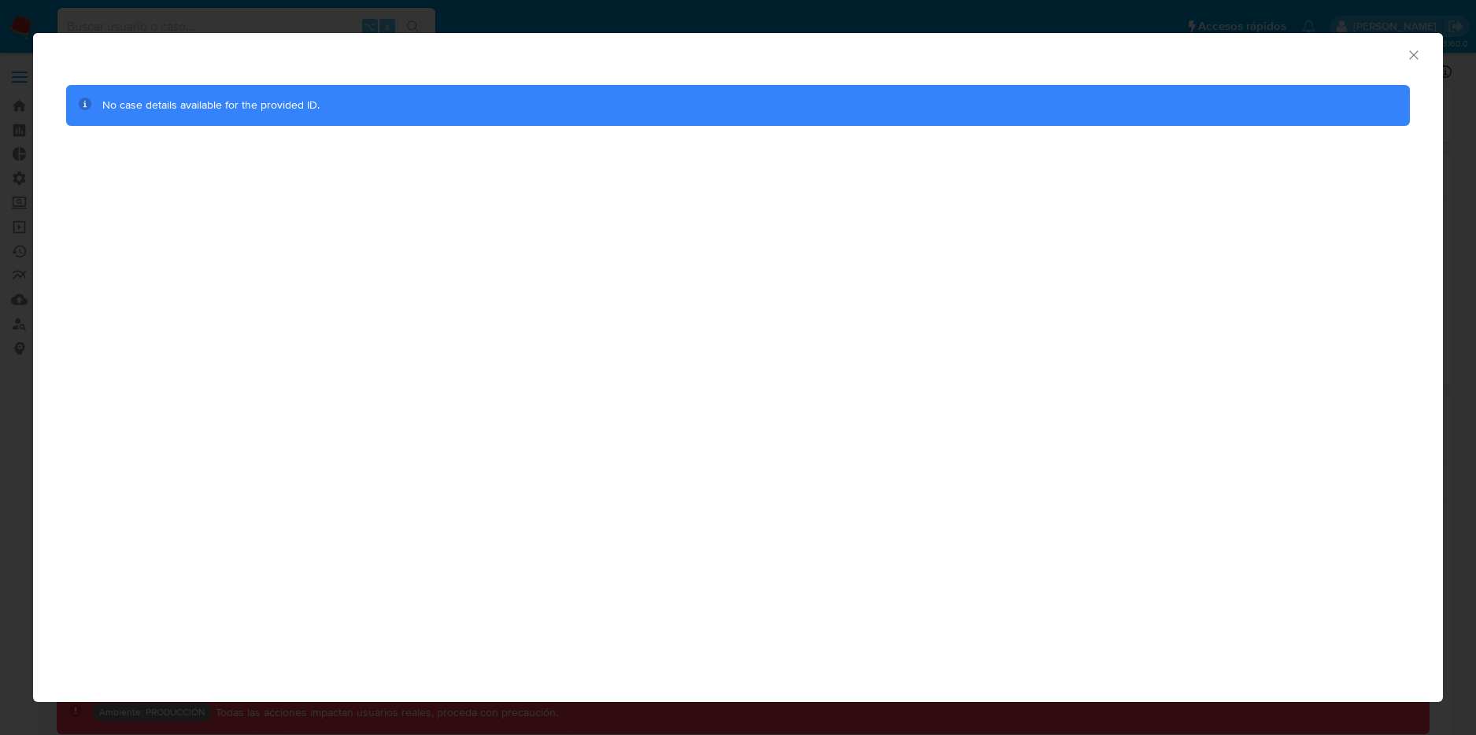
click at [1411, 54] on icon "Cerrar ventana" at bounding box center [1414, 55] width 16 height 16
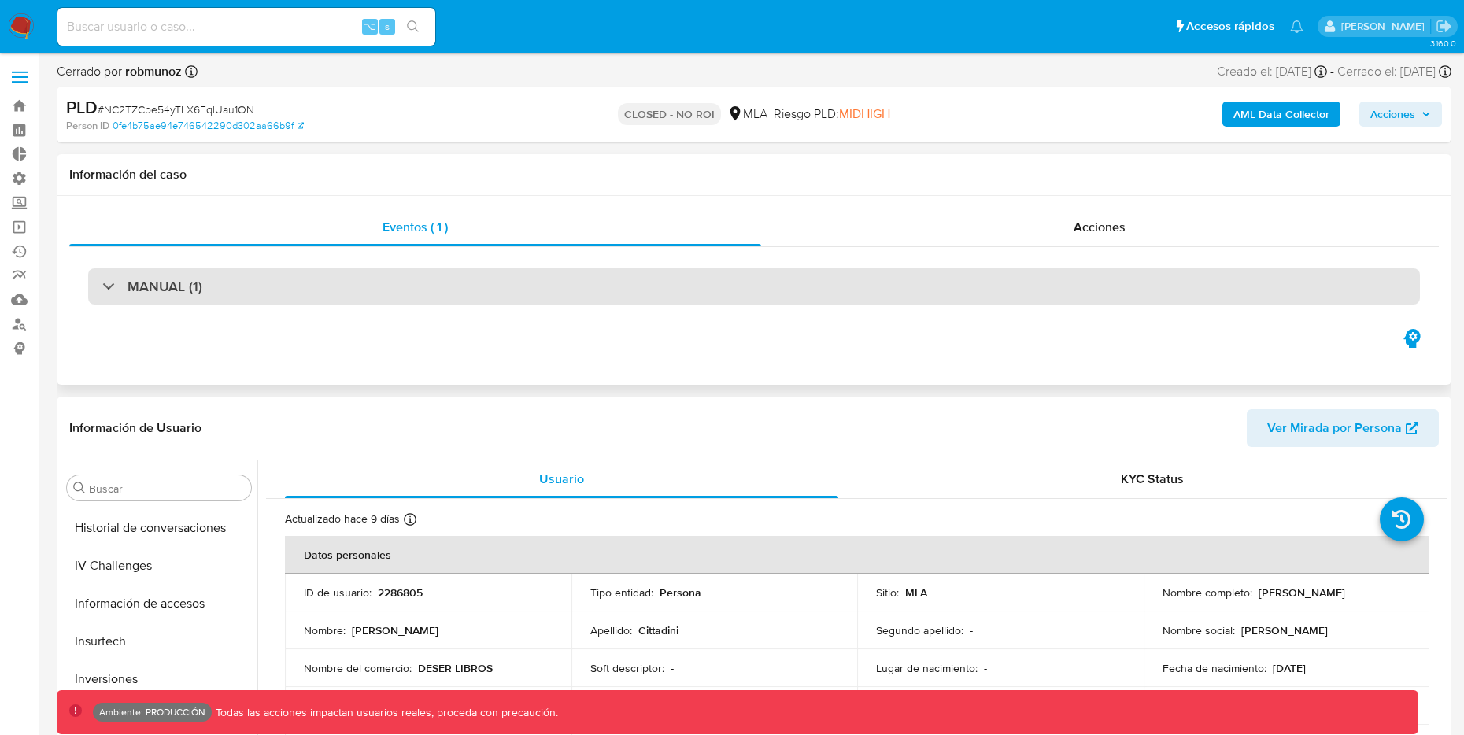
click at [270, 278] on div "MANUAL (1)" at bounding box center [754, 286] width 1332 height 36
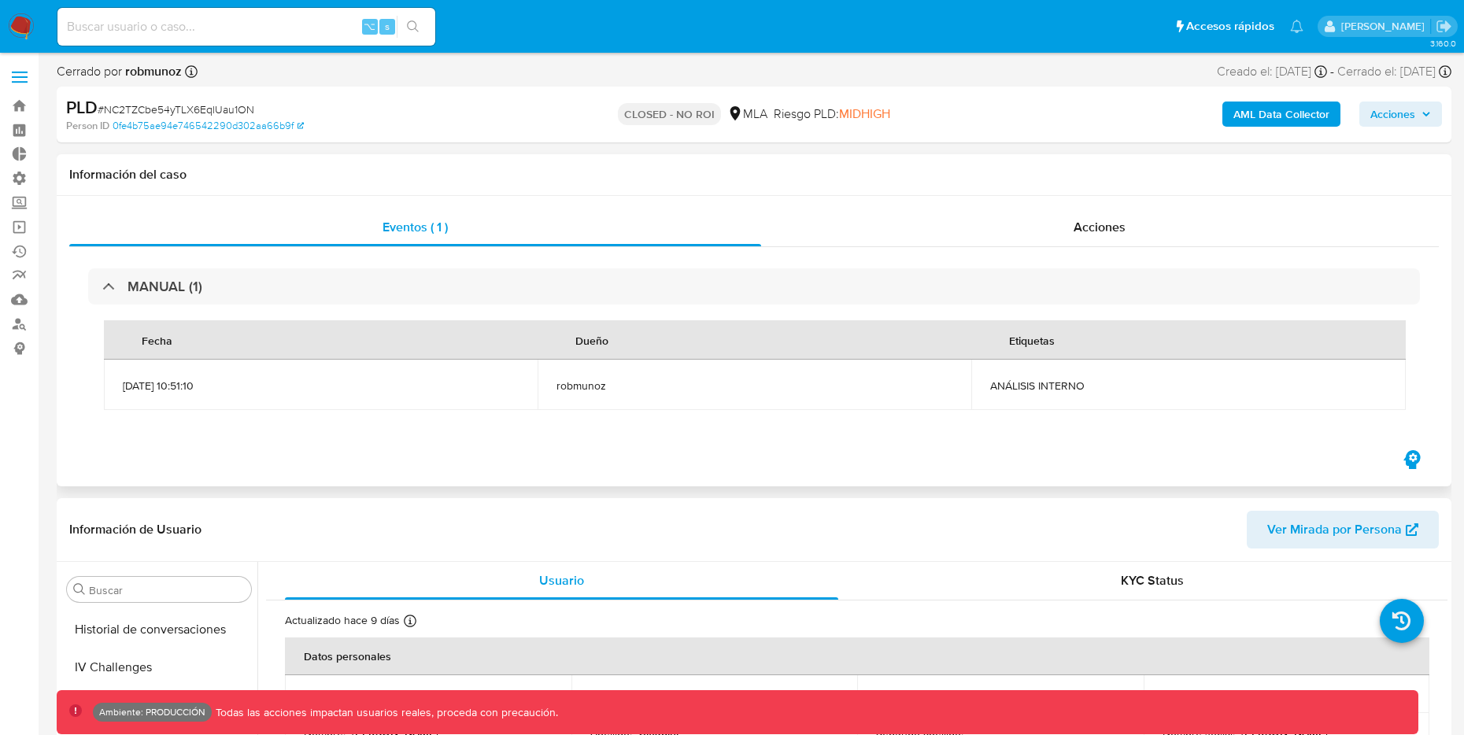
click at [1082, 387] on span "ANÁLISIS INTERNO" at bounding box center [1188, 386] width 396 height 14
click at [1074, 383] on span "ANÁLISIS INTERNO" at bounding box center [1188, 386] width 396 height 14
click at [1074, 382] on span "ANÁLISIS INTERNO" at bounding box center [1188, 386] width 396 height 14
click at [929, 419] on div "Fecha Dueño Etiquetas 30/08/2022 10:51:10 robmunoz ANÁLISIS INTERNO" at bounding box center [754, 365] width 1332 height 121
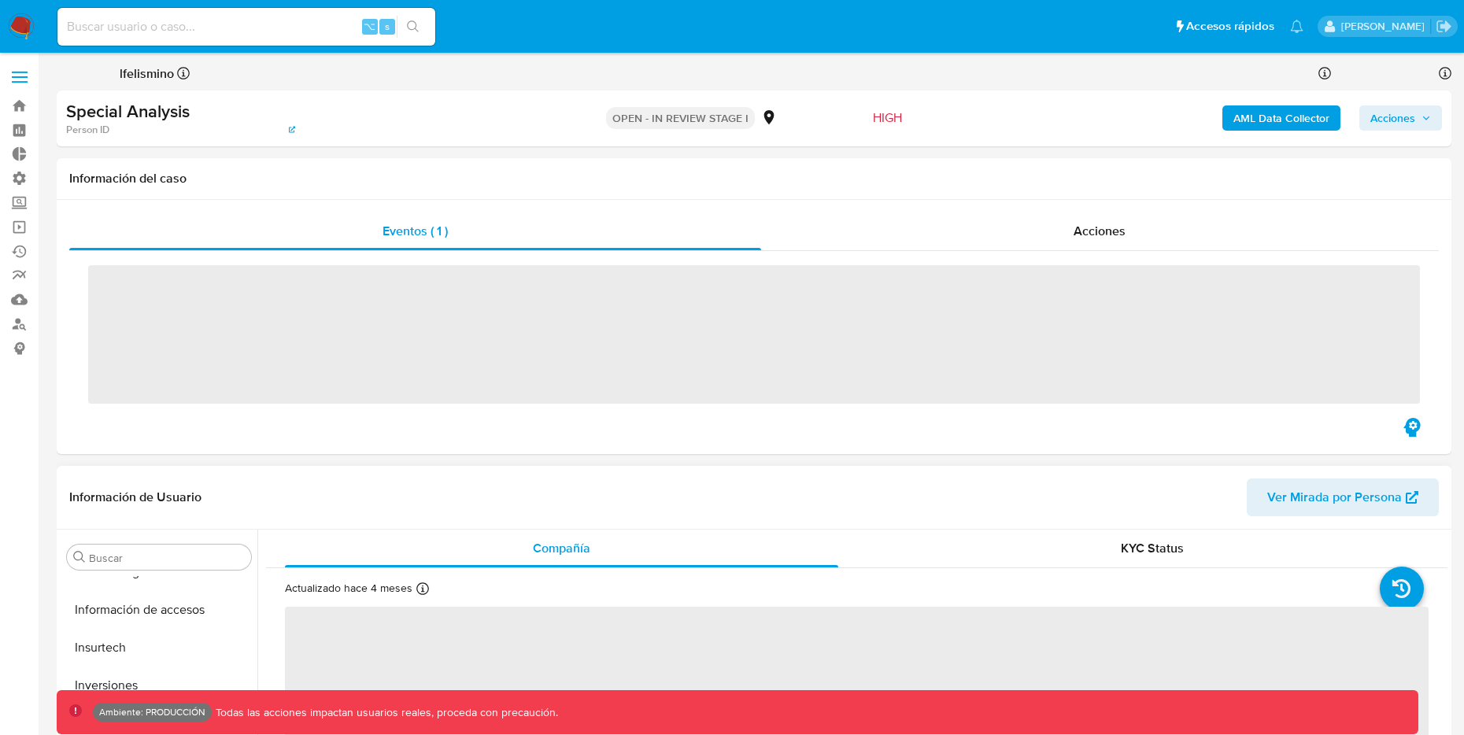
scroll to position [741, 0]
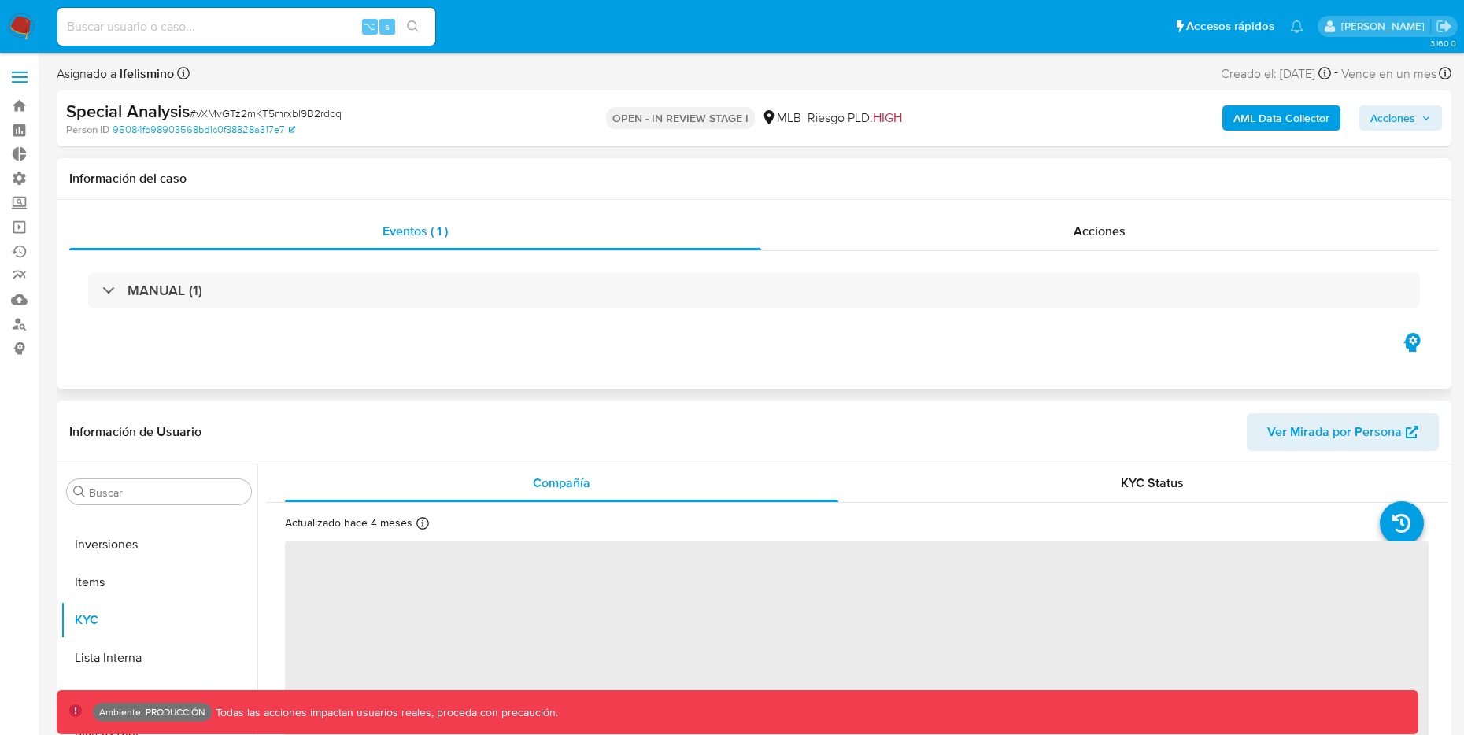
select select "10"
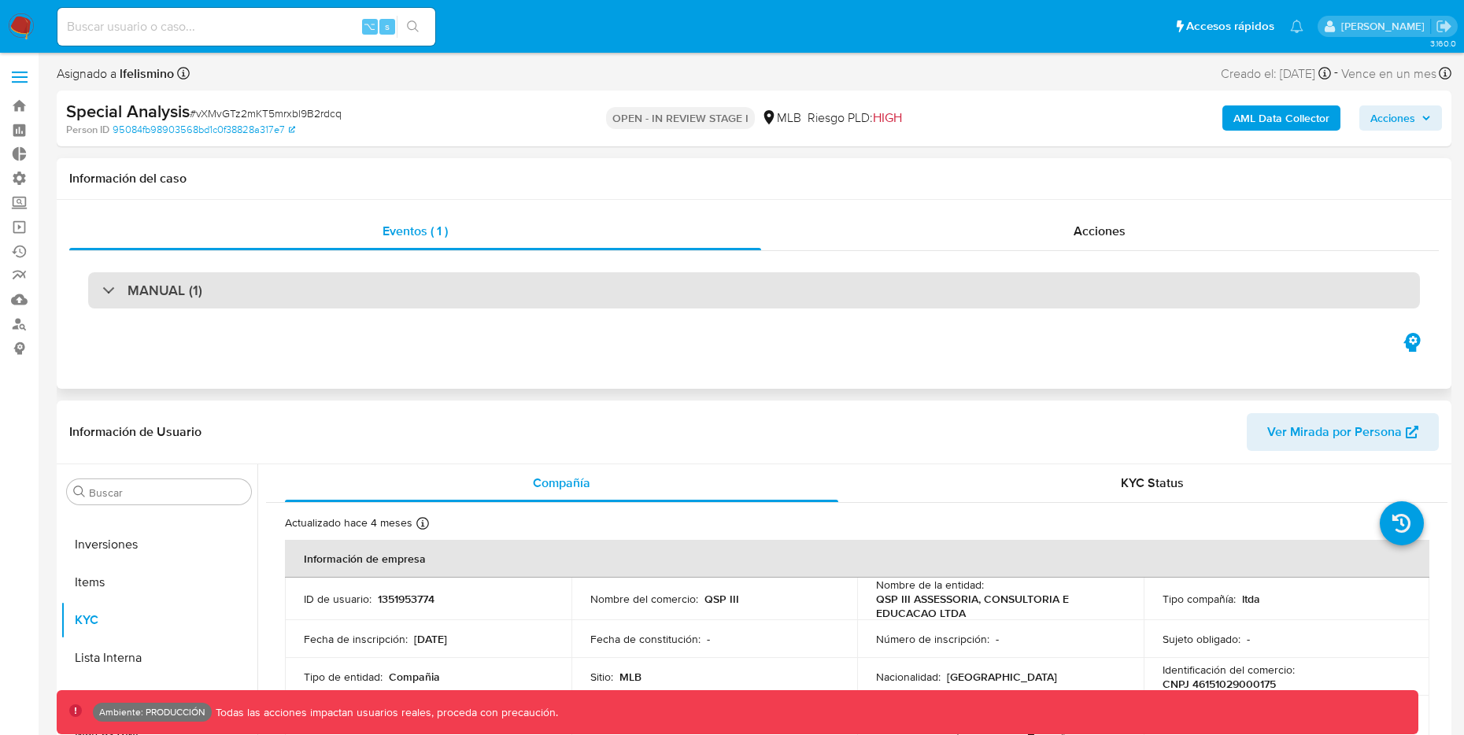
click at [124, 284] on div "MANUAL (1)" at bounding box center [152, 290] width 100 height 17
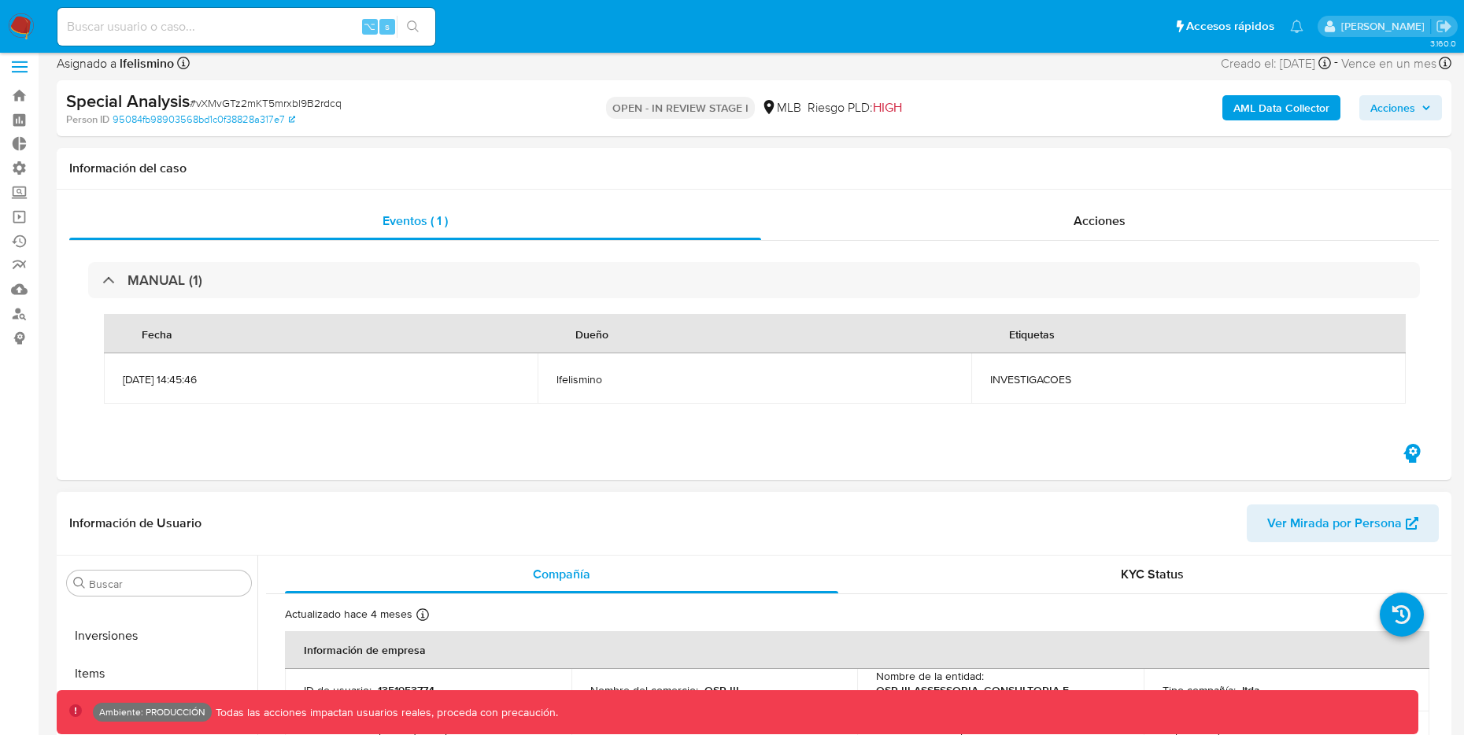
scroll to position [0, 0]
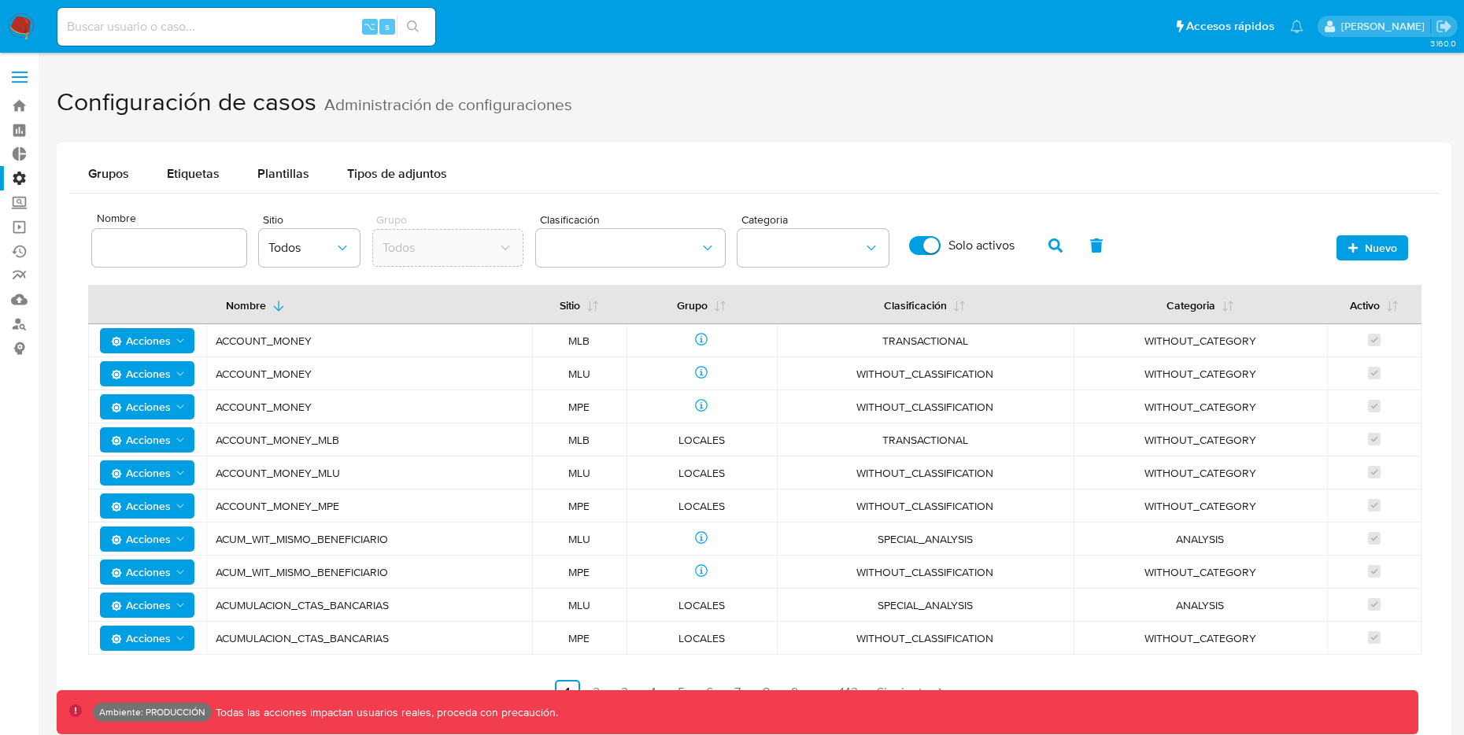
scroll to position [31, 0]
